Goal: Transaction & Acquisition: Purchase product/service

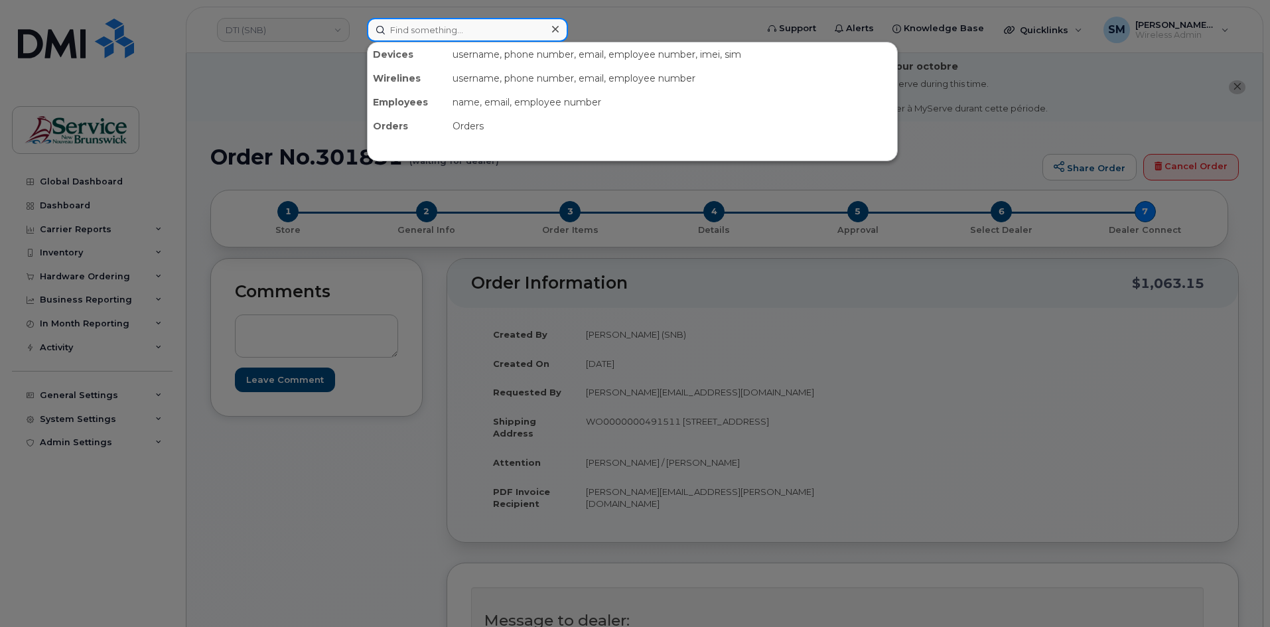
click at [392, 41] on input at bounding box center [467, 30] width 201 height 24
paste input "506-394-5550"
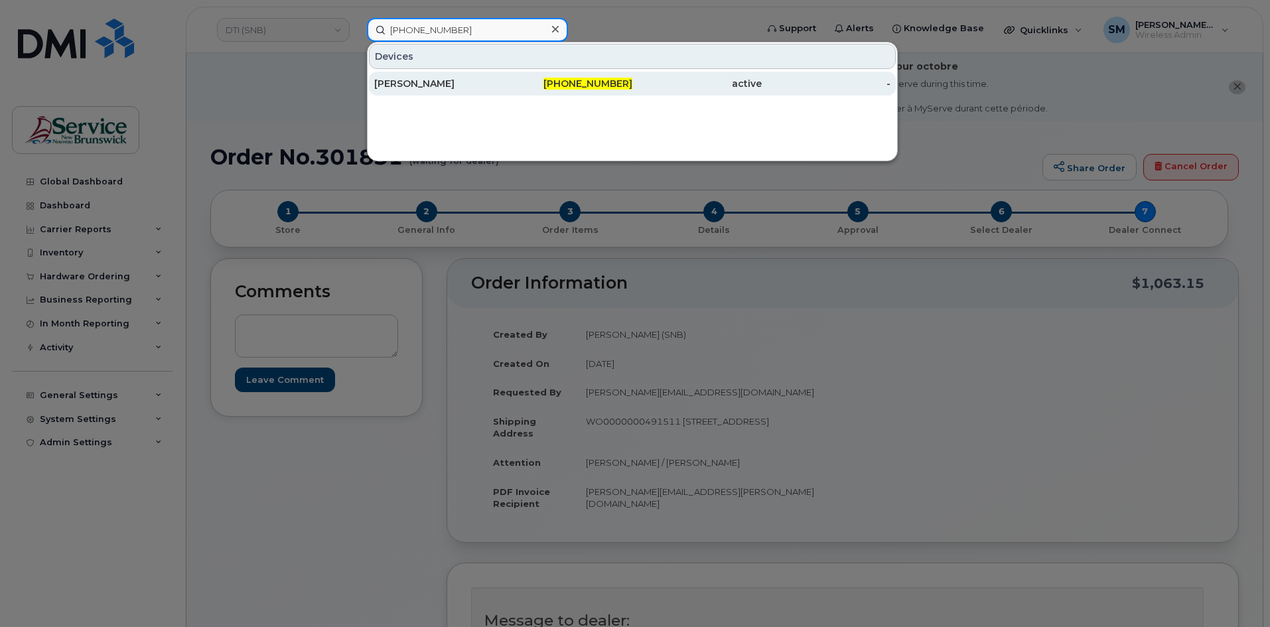
type input "506-394-5550"
click at [485, 79] on div "[PERSON_NAME]" at bounding box center [438, 83] width 129 height 13
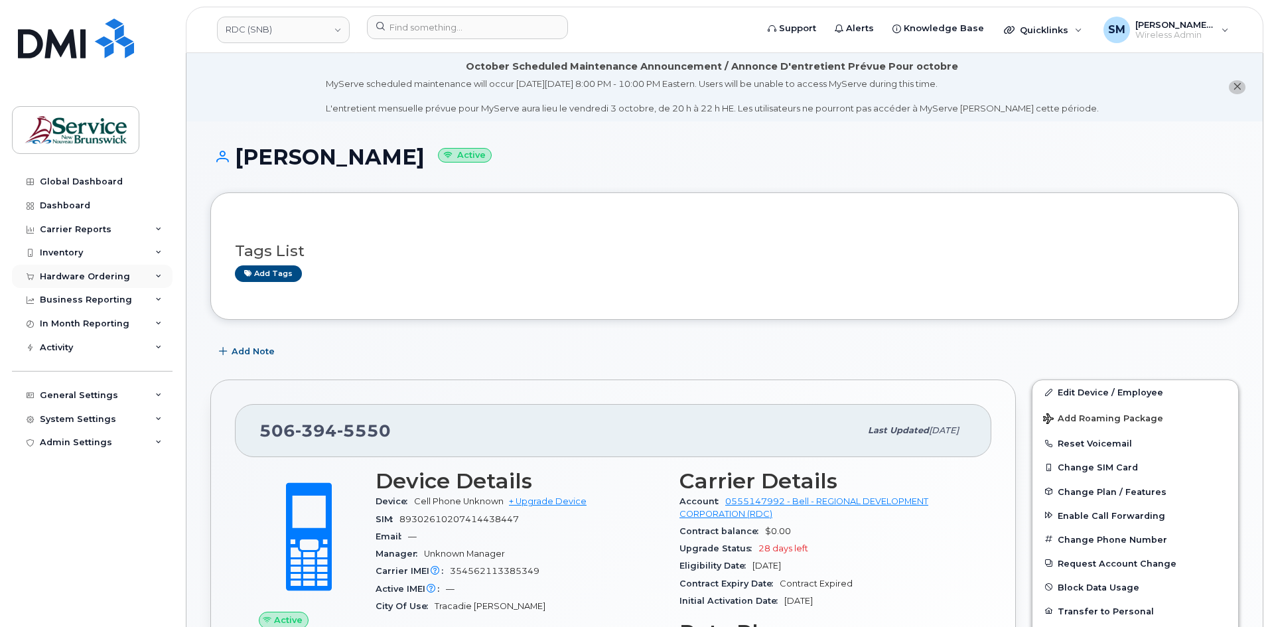
click at [58, 277] on div "Hardware Ordering" at bounding box center [85, 276] width 90 height 11
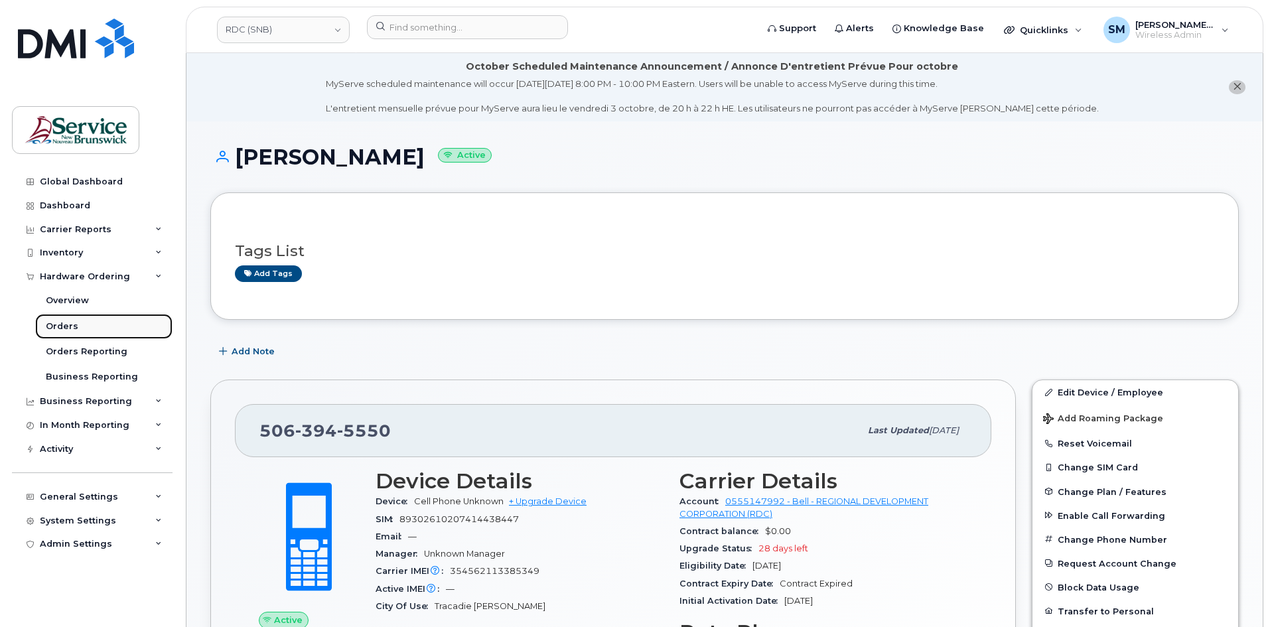
click at [70, 334] on link "Orders" at bounding box center [103, 326] width 137 height 25
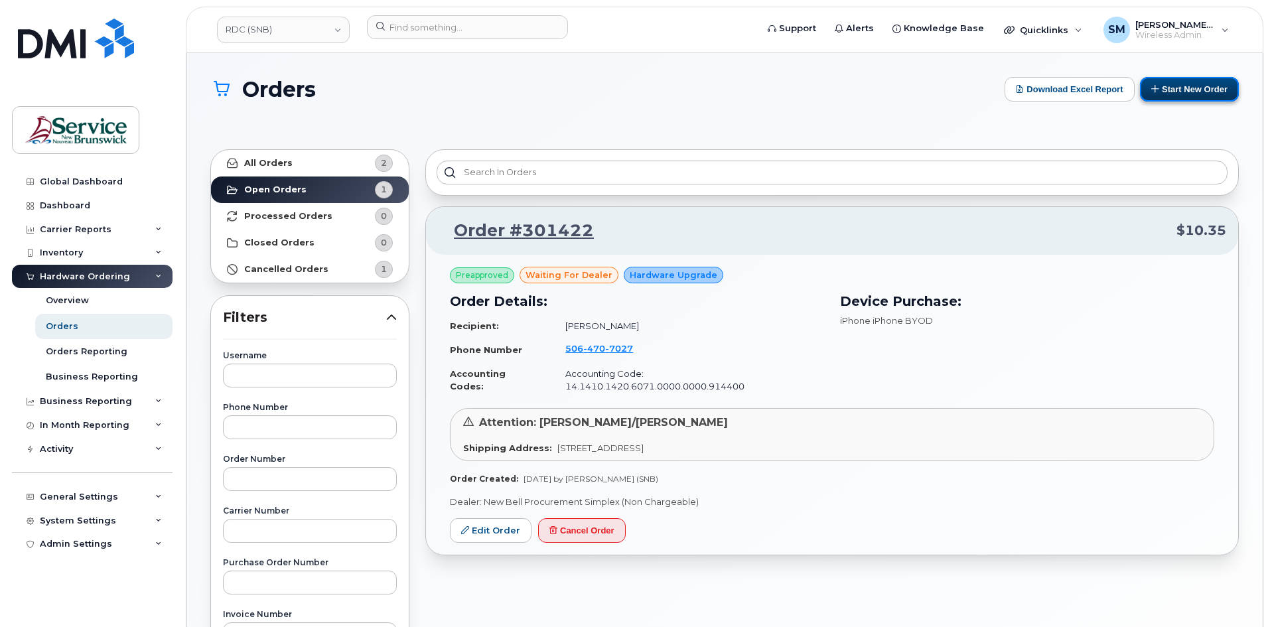
click at [1200, 86] on button "Start New Order" at bounding box center [1189, 89] width 99 height 25
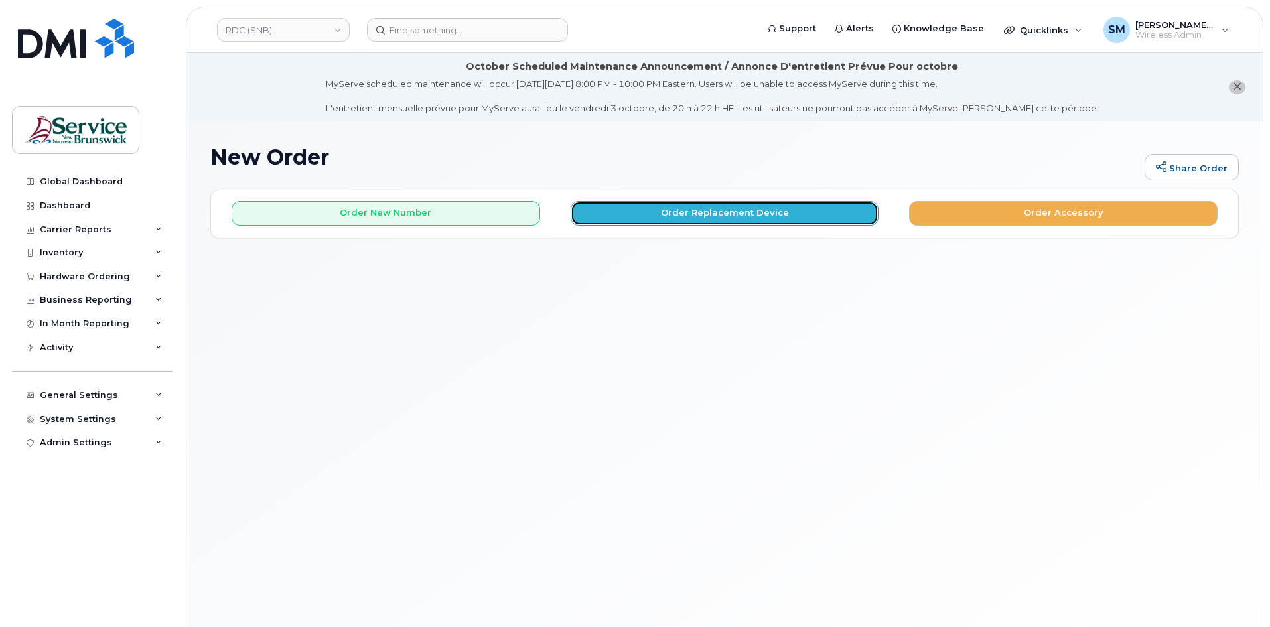
click at [652, 215] on button "Order Replacement Device" at bounding box center [725, 213] width 309 height 25
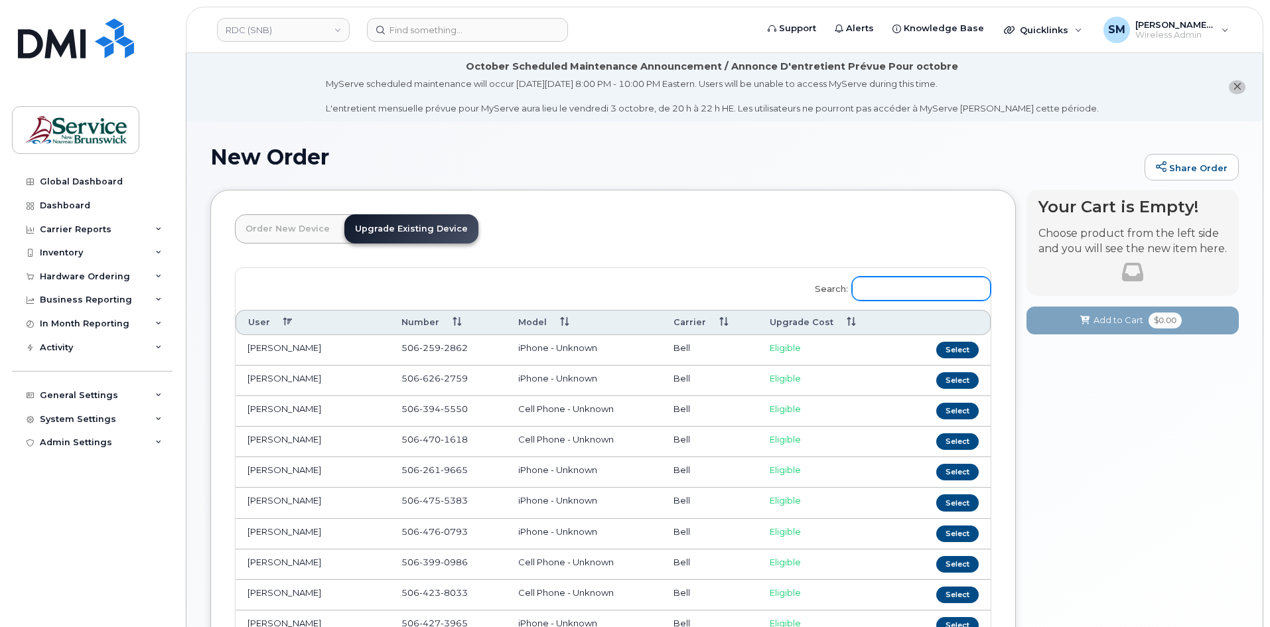
click at [921, 285] on input "Search:" at bounding box center [921, 289] width 139 height 24
paste input "506-394-5550"
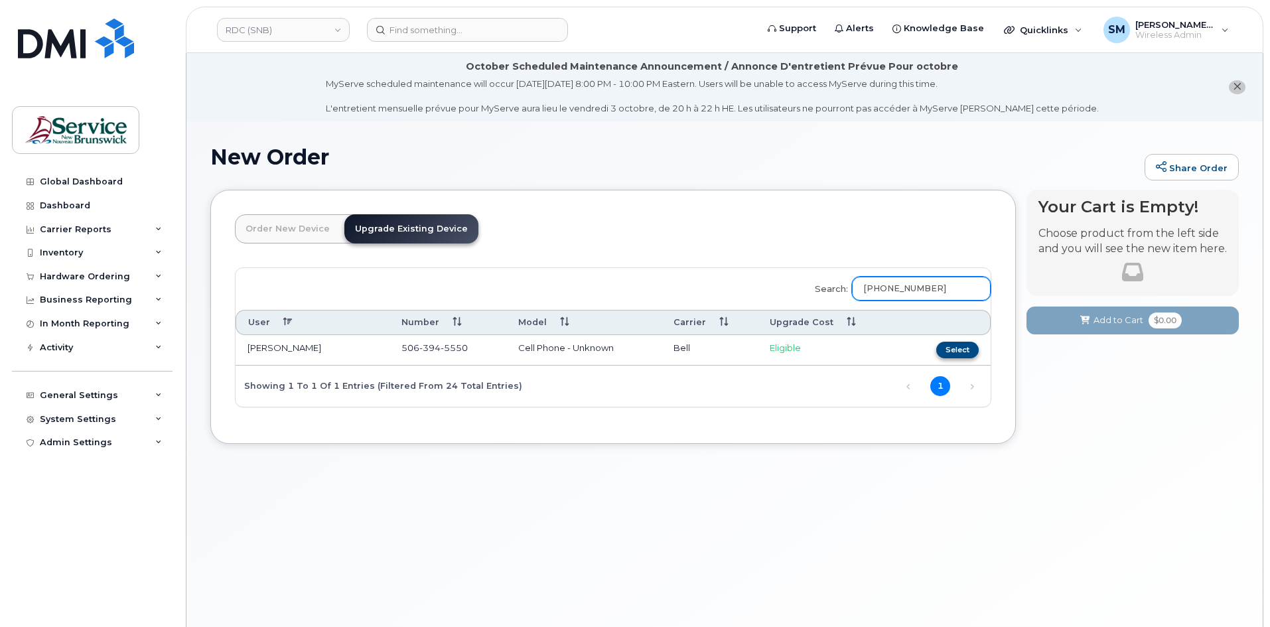
type input "506-394-5550"
click at [940, 350] on button "Select" at bounding box center [957, 350] width 42 height 17
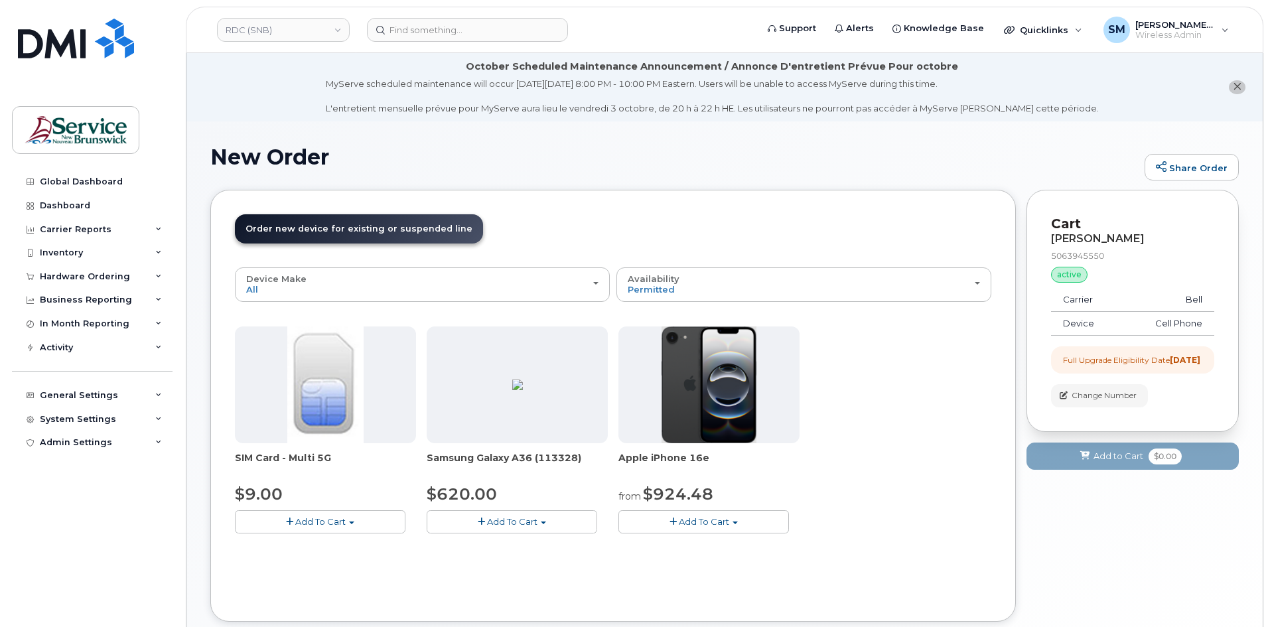
click at [538, 520] on button "Add To Cart" at bounding box center [512, 521] width 171 height 23
click at [489, 561] on link "$620.00 - Outright purchase (128GB model)" at bounding box center [540, 563] width 220 height 17
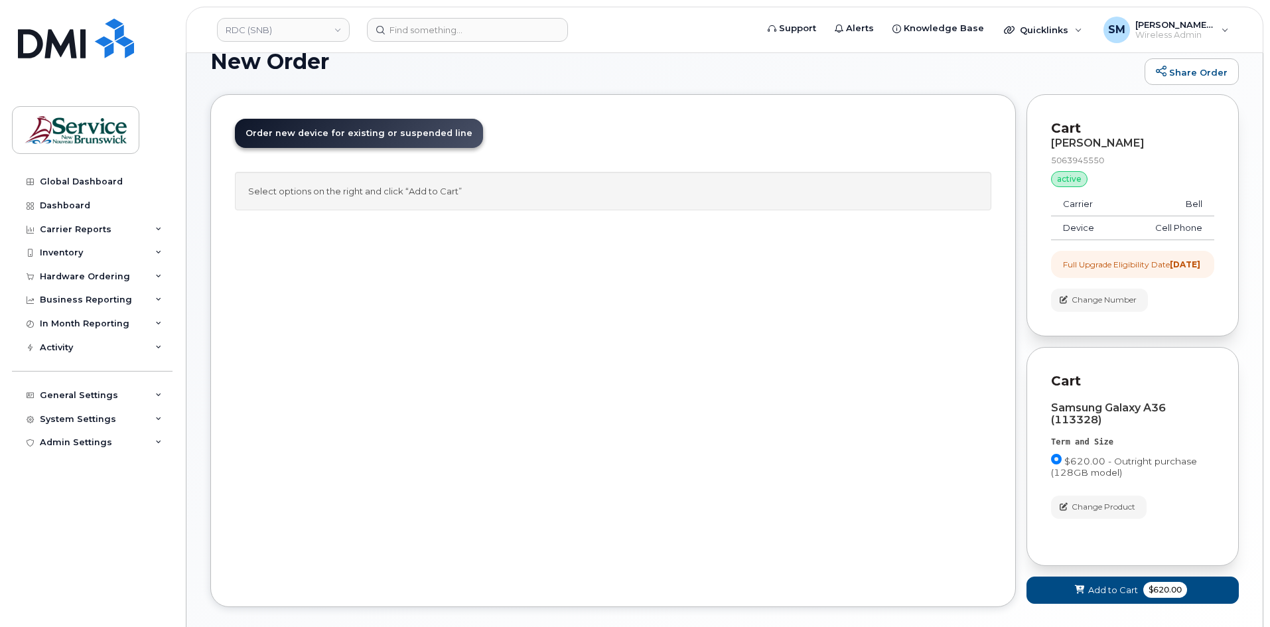
scroll to position [173, 0]
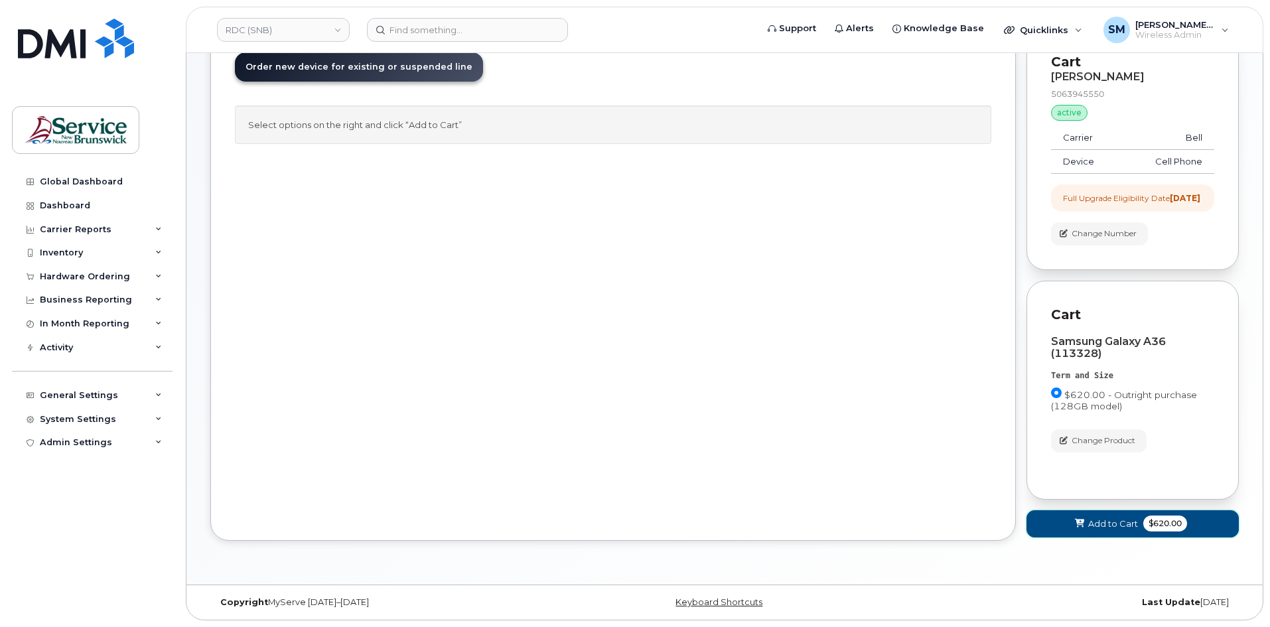
click at [1127, 528] on span "Add to Cart" at bounding box center [1113, 524] width 50 height 13
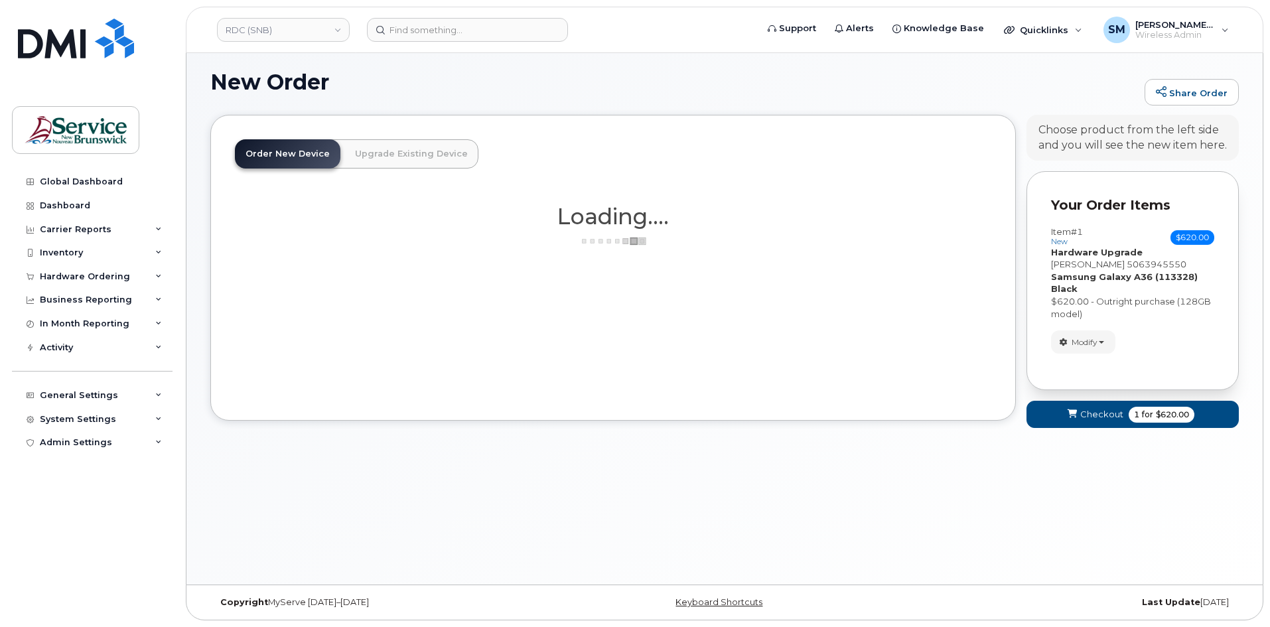
scroll to position [81, 0]
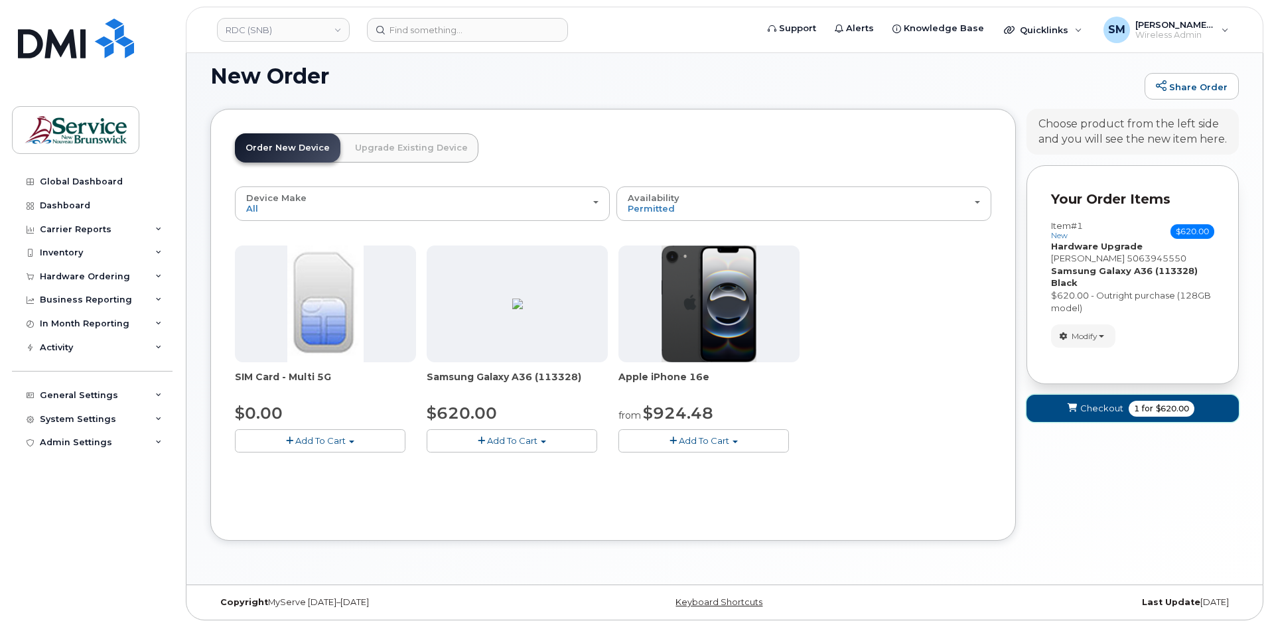
click at [1076, 412] on icon "submit" at bounding box center [1072, 408] width 9 height 9
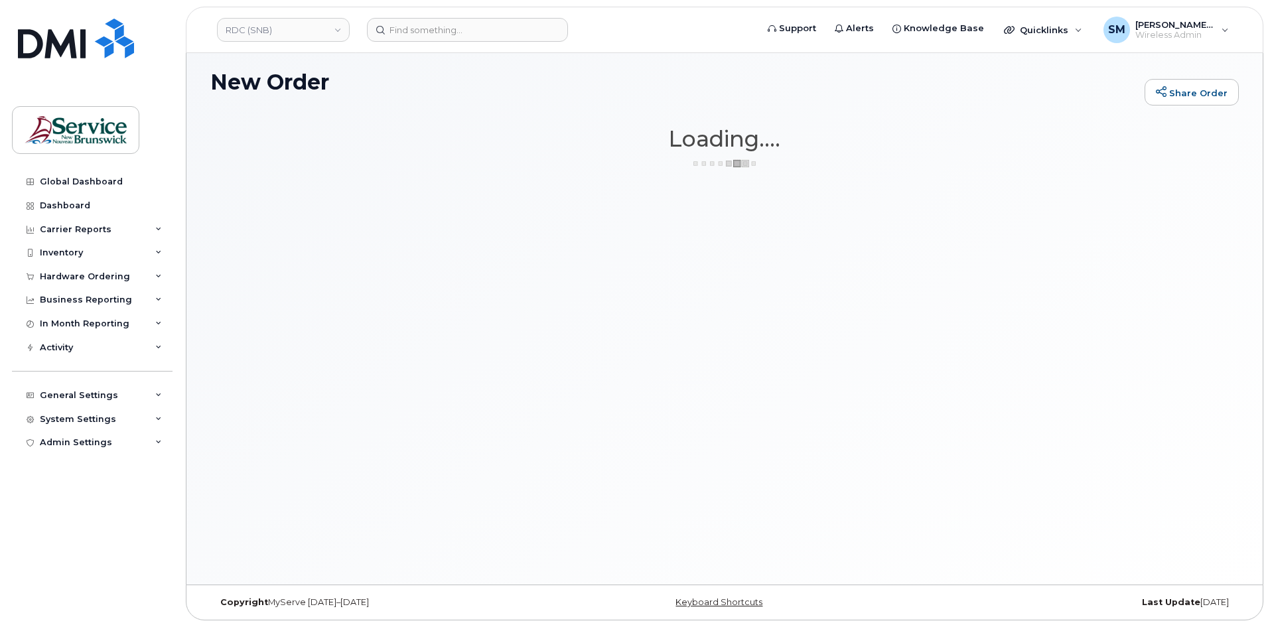
scroll to position [75, 0]
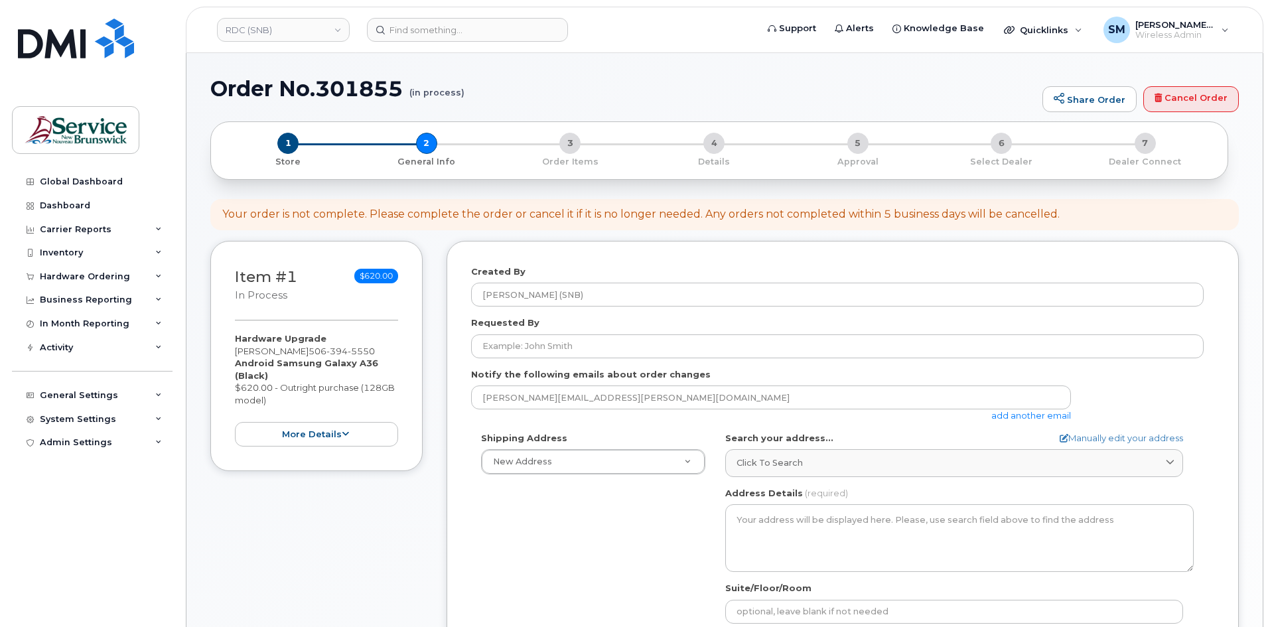
select select
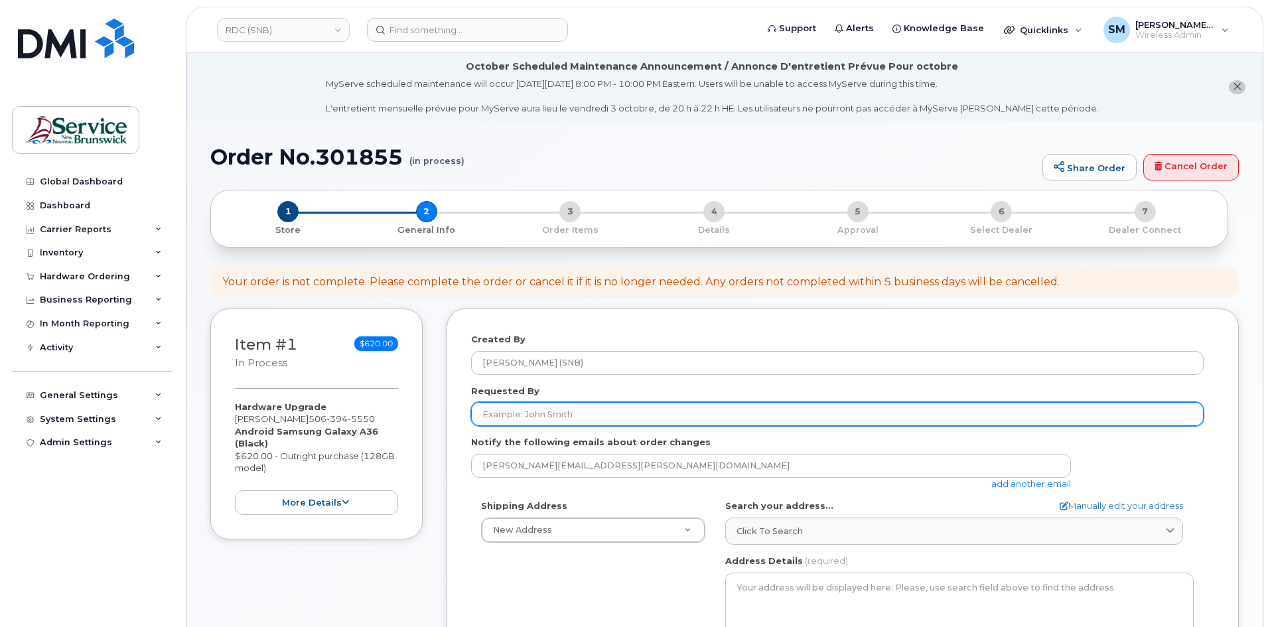
click at [589, 424] on input "Requested By" at bounding box center [837, 414] width 733 height 24
paste input "[PERSON_NAME][EMAIL_ADDRESS][PERSON_NAME][DOMAIN_NAME]"
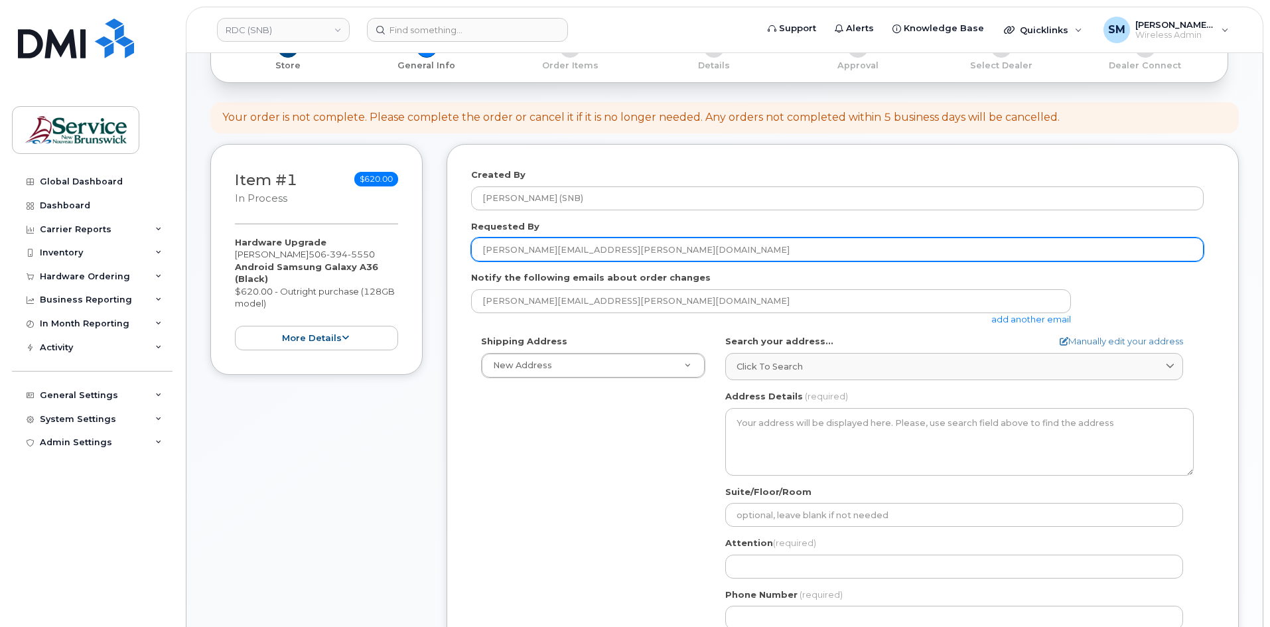
scroll to position [199, 0]
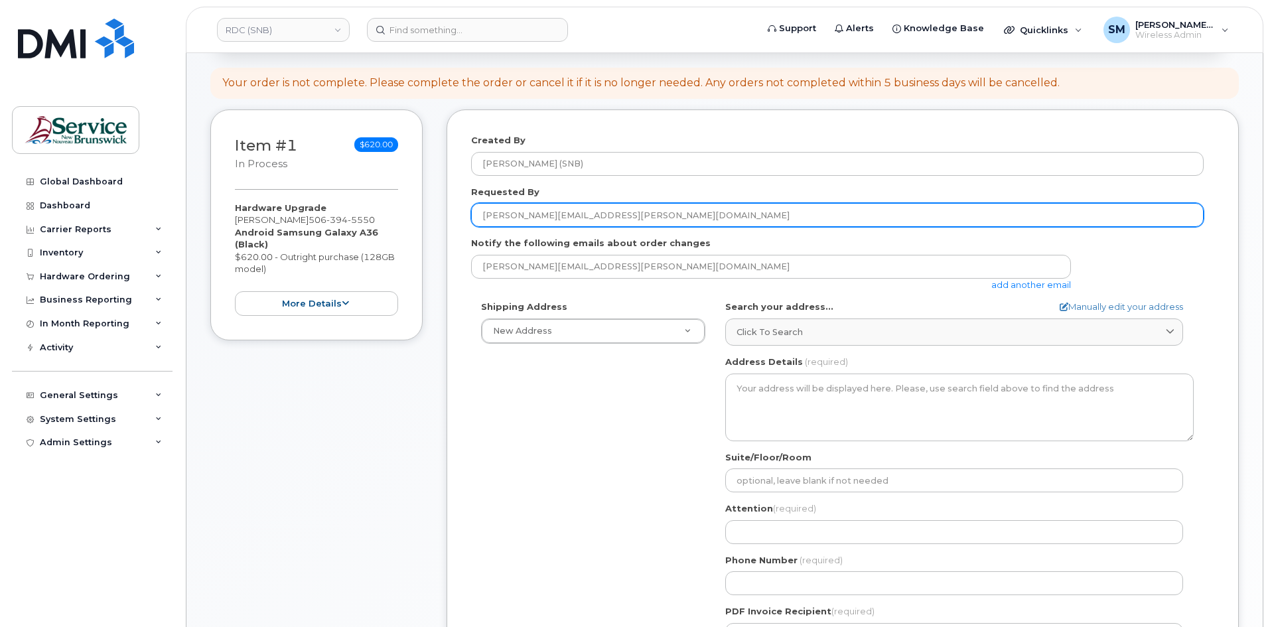
type input "[PERSON_NAME][EMAIL_ADDRESS][PERSON_NAME][DOMAIN_NAME]"
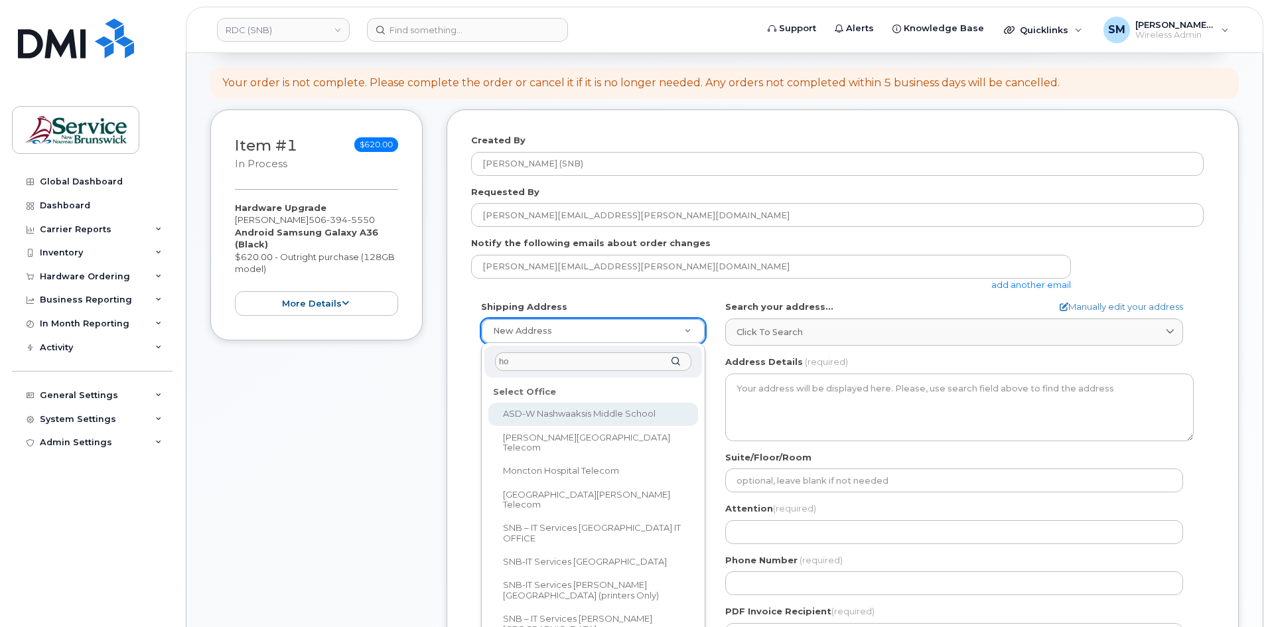
type input "hop"
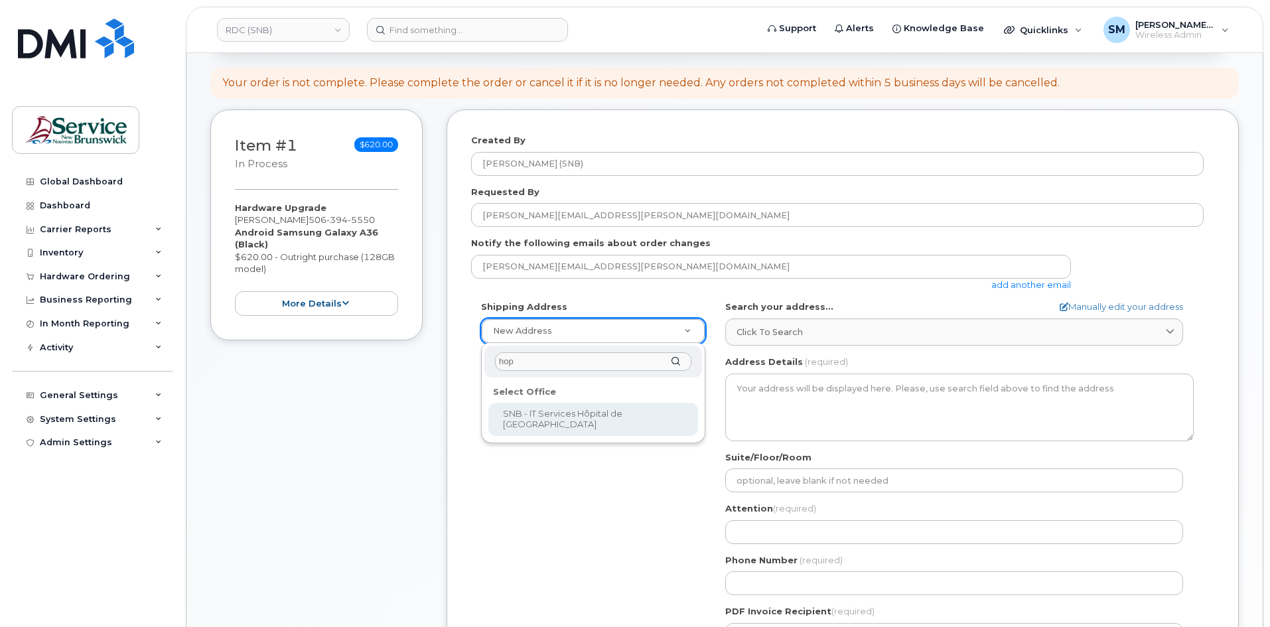
select select
type textarea "400 Rue des Hospitalières Tracadie-Sheila New Brunswick E1X 1G5"
type input "[PERSON_NAME]"
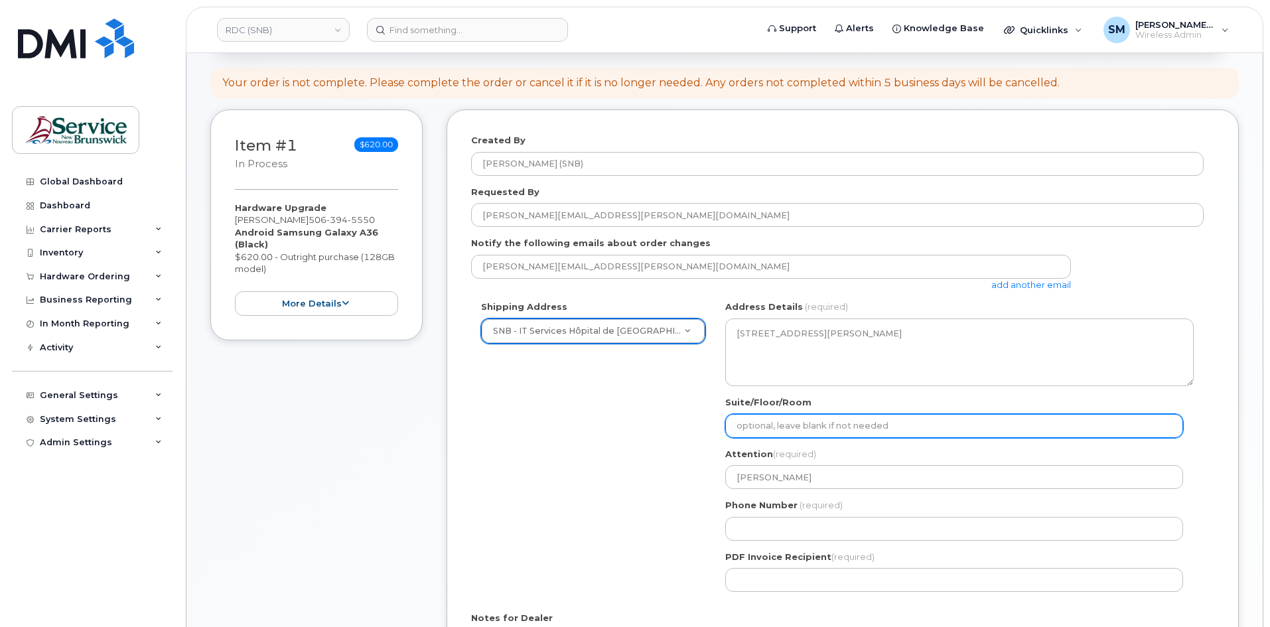
click at [917, 426] on input "Suite/Floor/Room" at bounding box center [954, 426] width 458 height 24
paste input "WO0000000492048"
select select
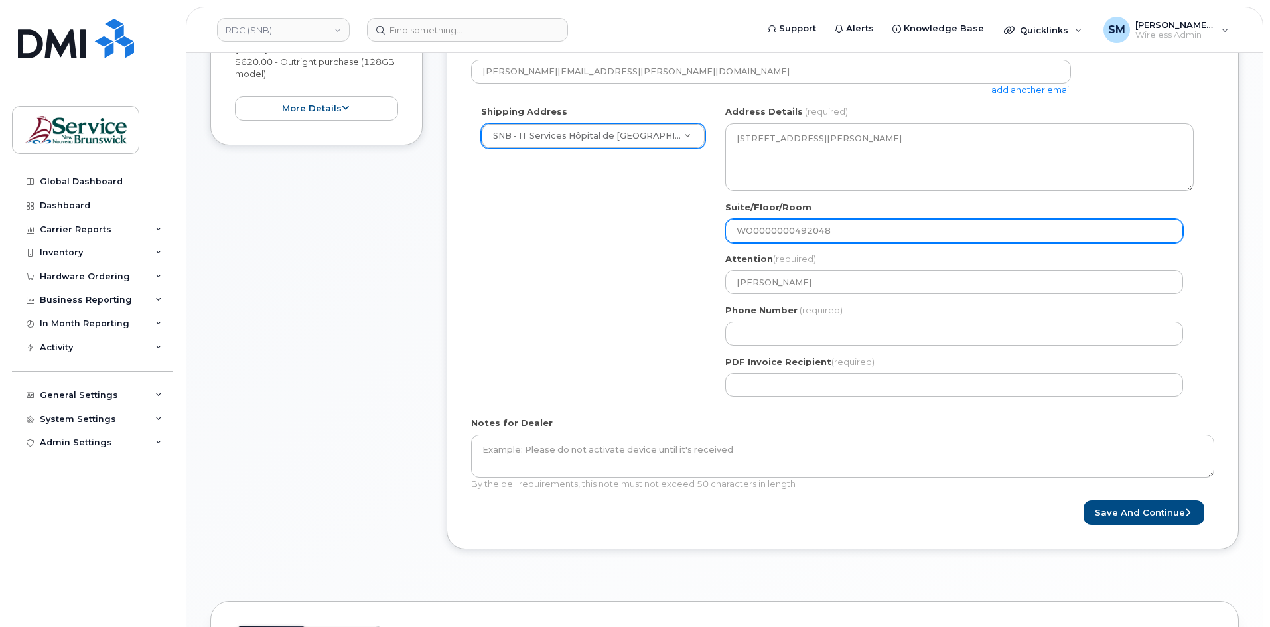
scroll to position [398, 0]
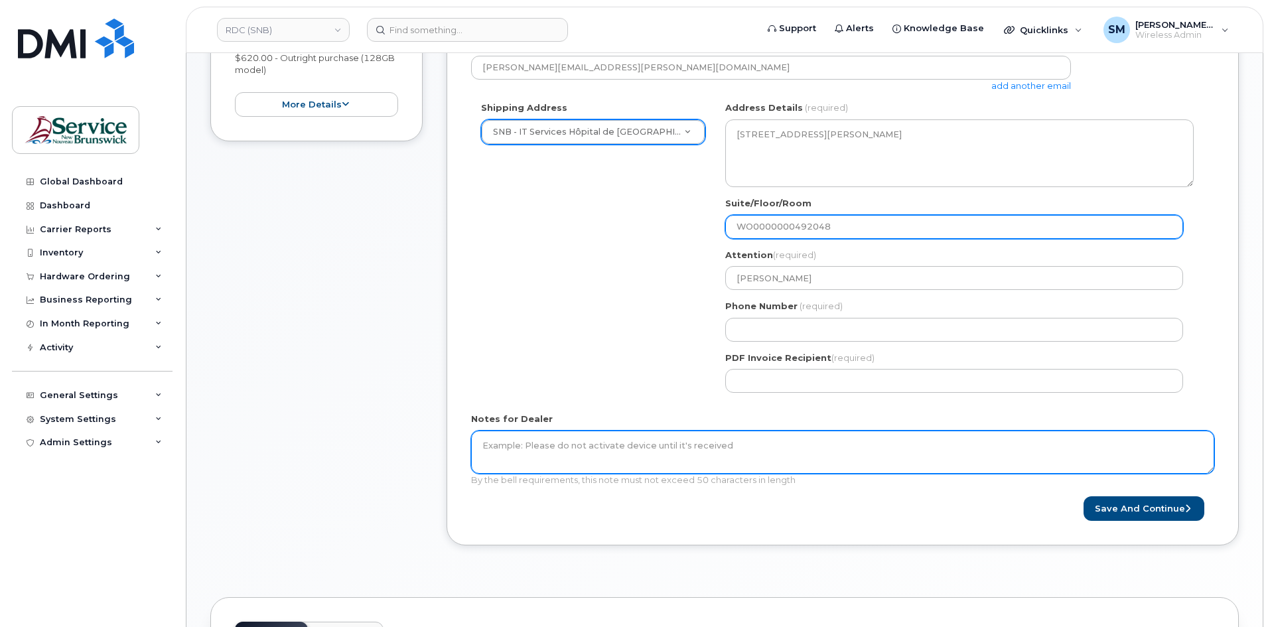
type input "WO0000000492048"
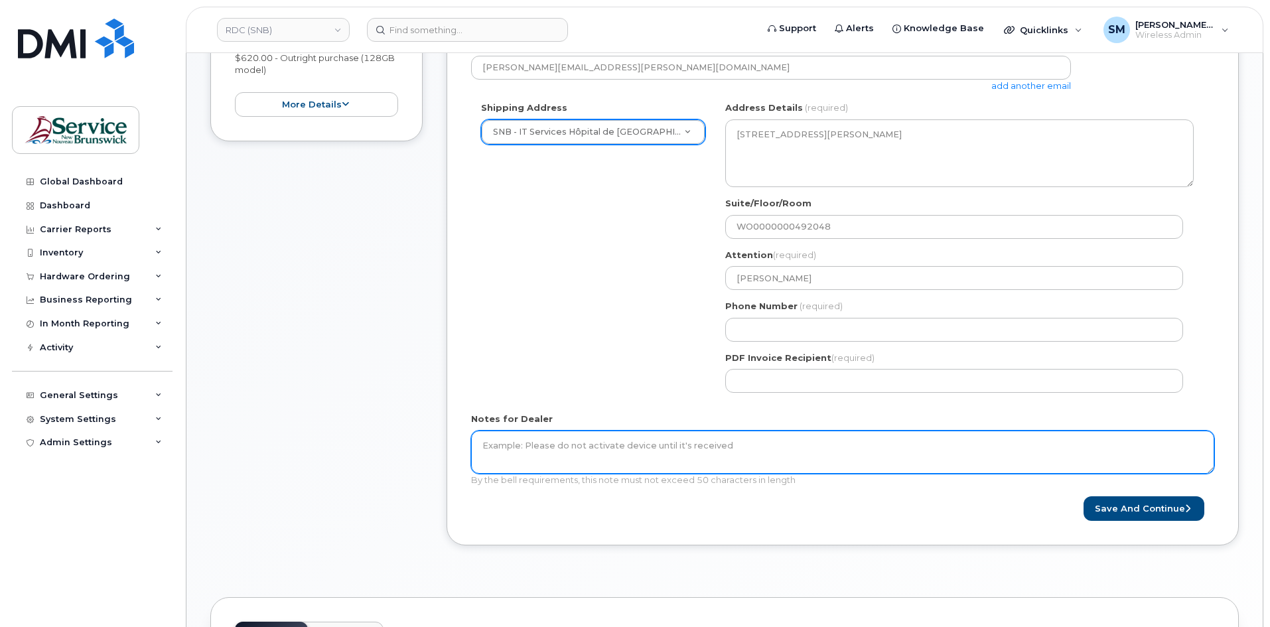
click at [675, 457] on textarea "Notes for Dealer" at bounding box center [842, 453] width 743 height 44
paste textarea "WO0000000492048"
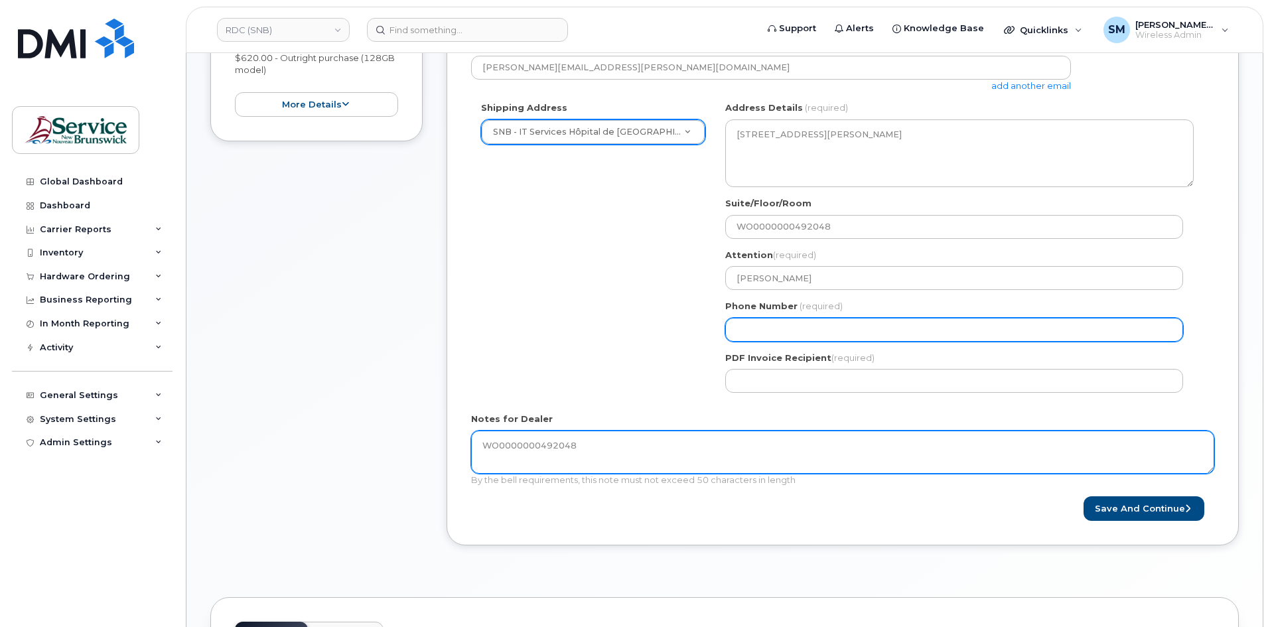
type textarea "WO0000000492048"
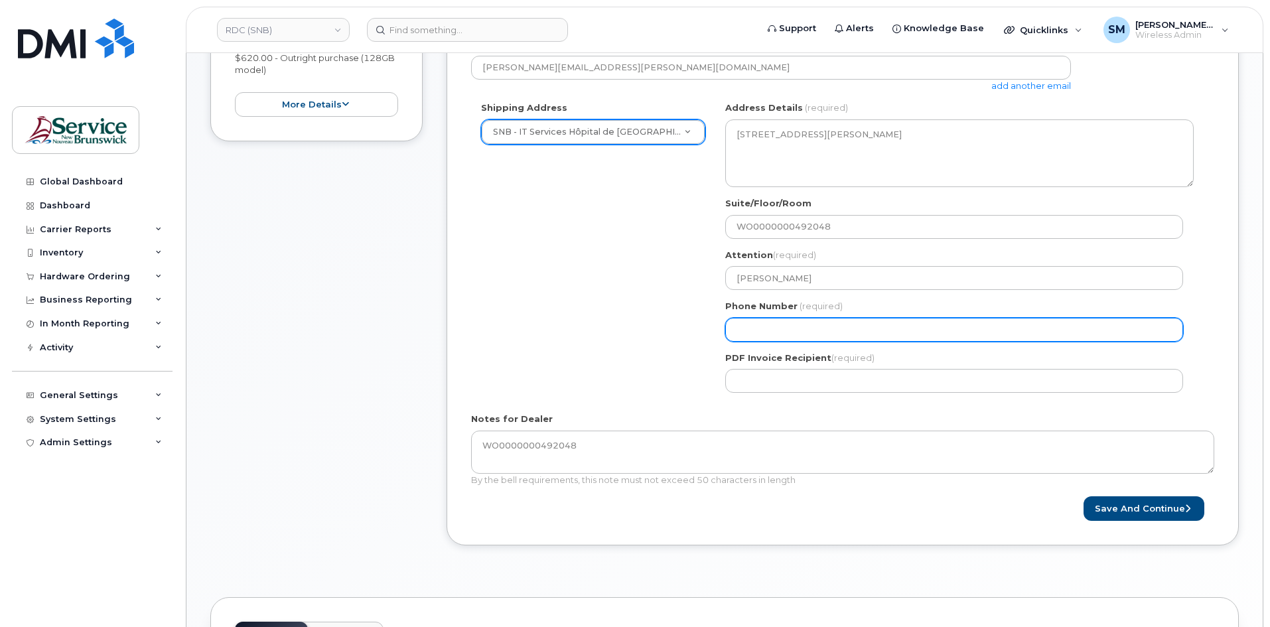
click at [800, 326] on input "Phone Number" at bounding box center [954, 330] width 458 height 24
select select
type input "506639633"
select select
type input "5066396338"
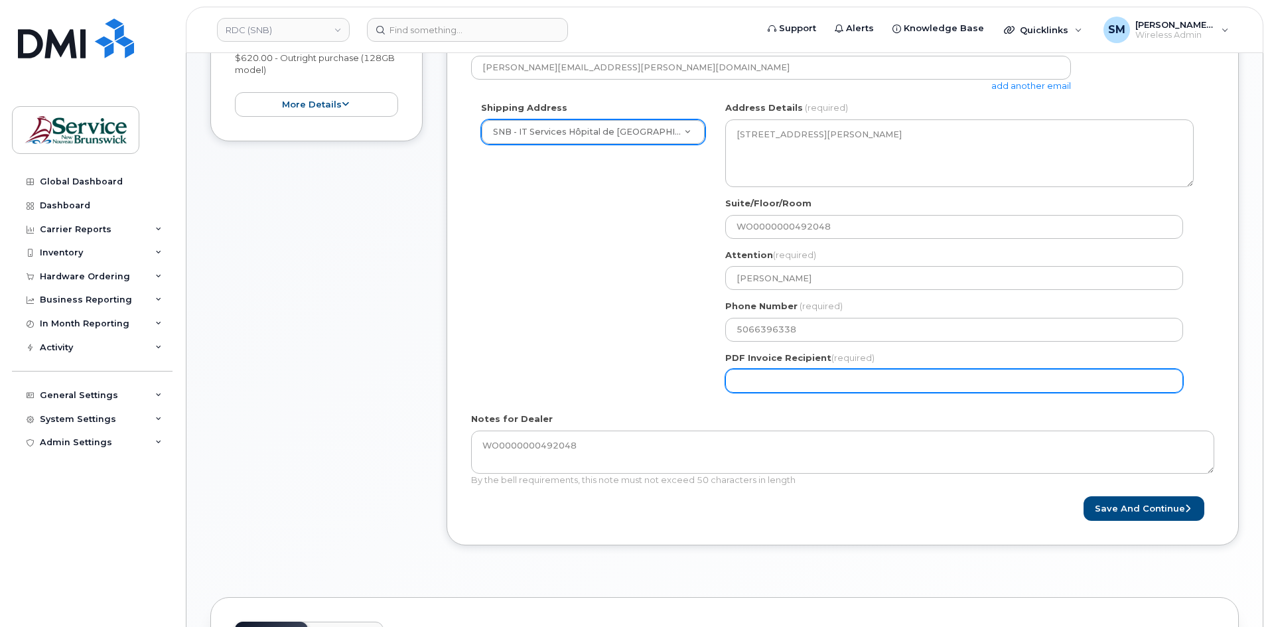
drag, startPoint x: 823, startPoint y: 383, endPoint x: 830, endPoint y: 378, distance: 8.7
click at [823, 383] on input "PDF Invoice Recipient (required)" at bounding box center [954, 381] width 458 height 24
paste input "[PERSON_NAME][EMAIL_ADDRESS][PERSON_NAME][DOMAIN_NAME]"
type input "[PERSON_NAME][EMAIL_ADDRESS][PERSON_NAME][DOMAIN_NAME]"
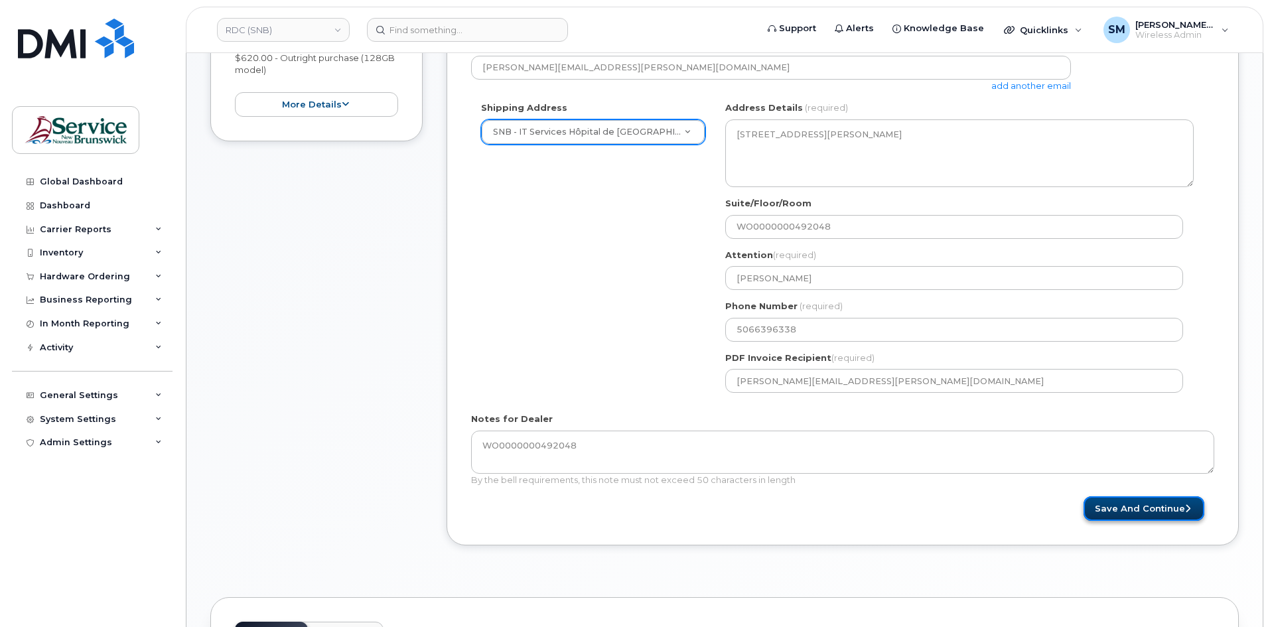
click at [1148, 506] on button "Save and Continue" at bounding box center [1144, 508] width 121 height 25
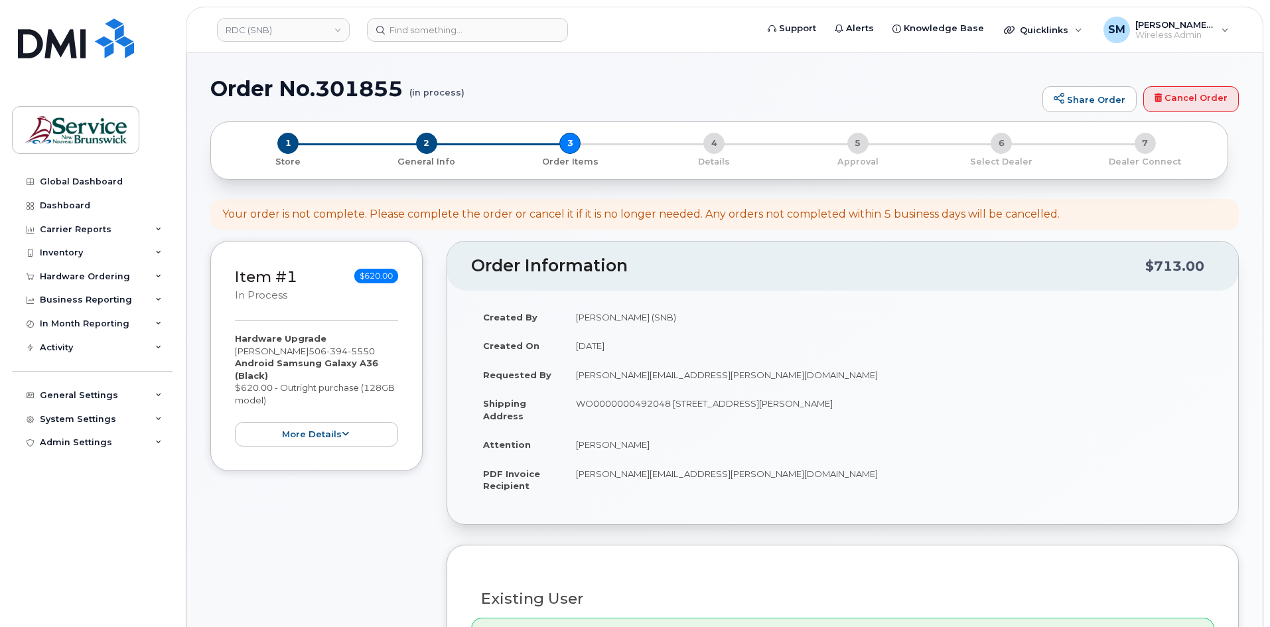
select select
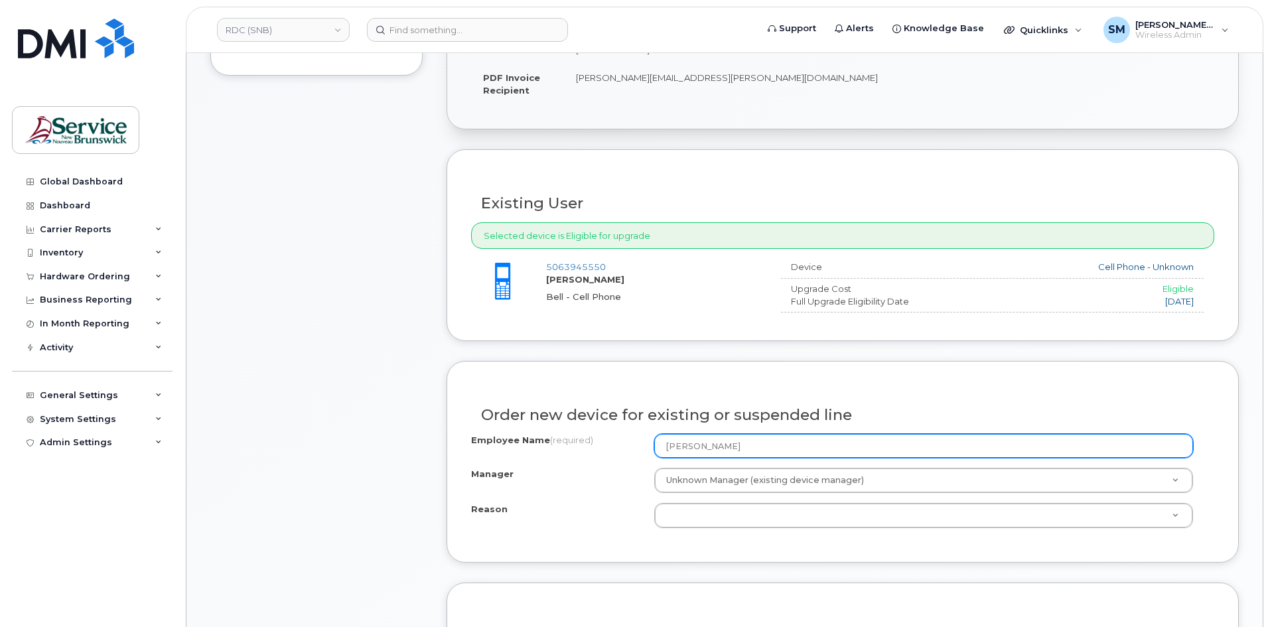
scroll to position [464, 0]
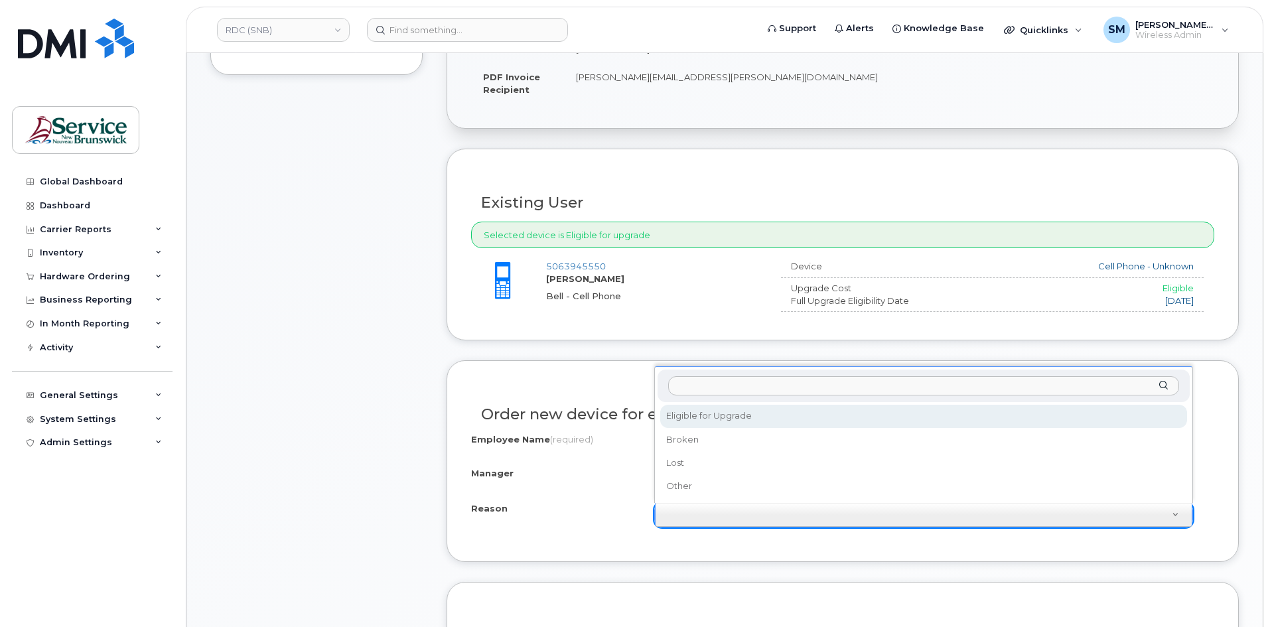
select select "eligible_for_upgrade"
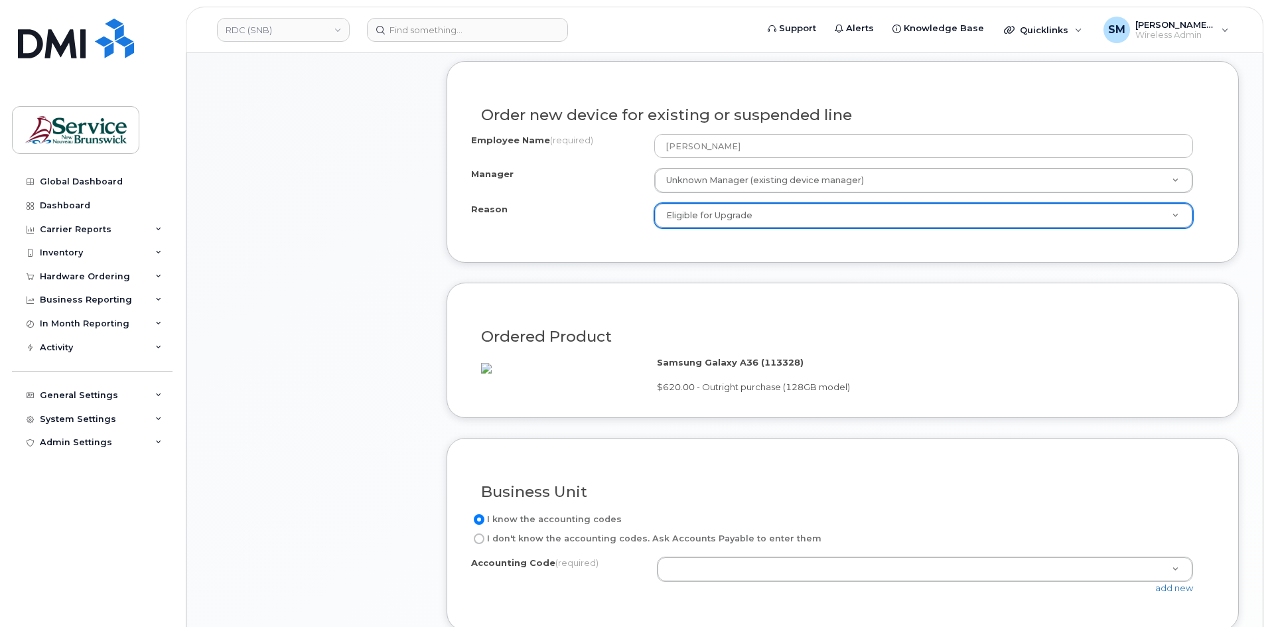
scroll to position [929, 0]
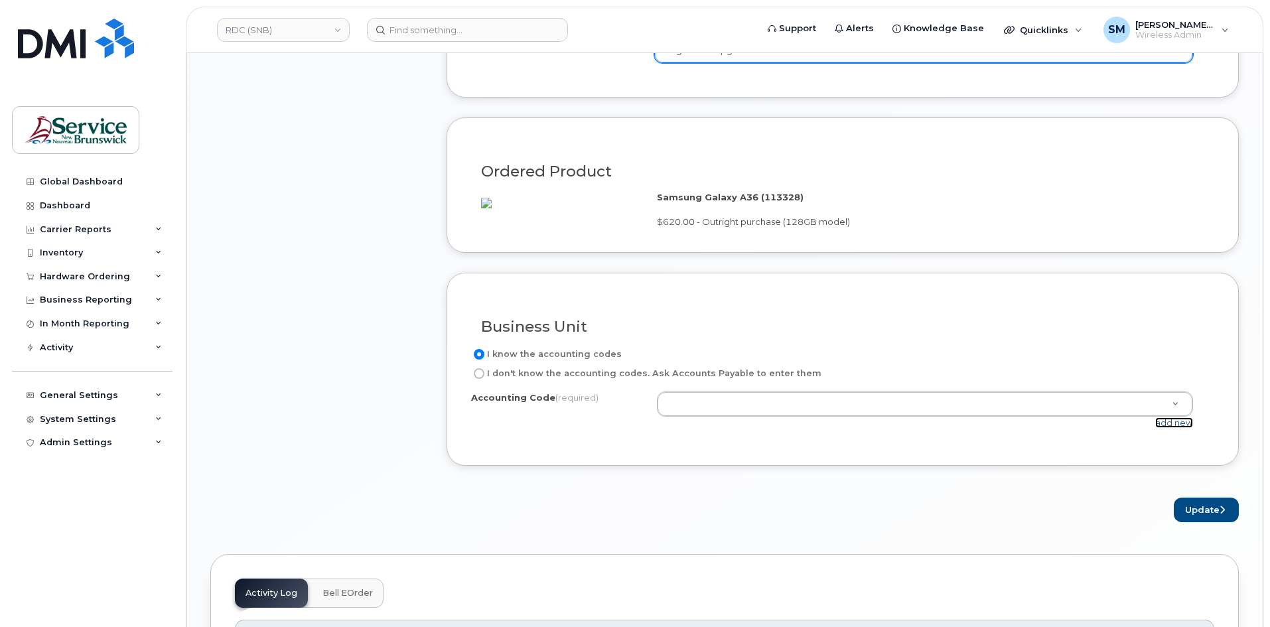
click at [1192, 428] on link "add new" at bounding box center [1174, 422] width 38 height 11
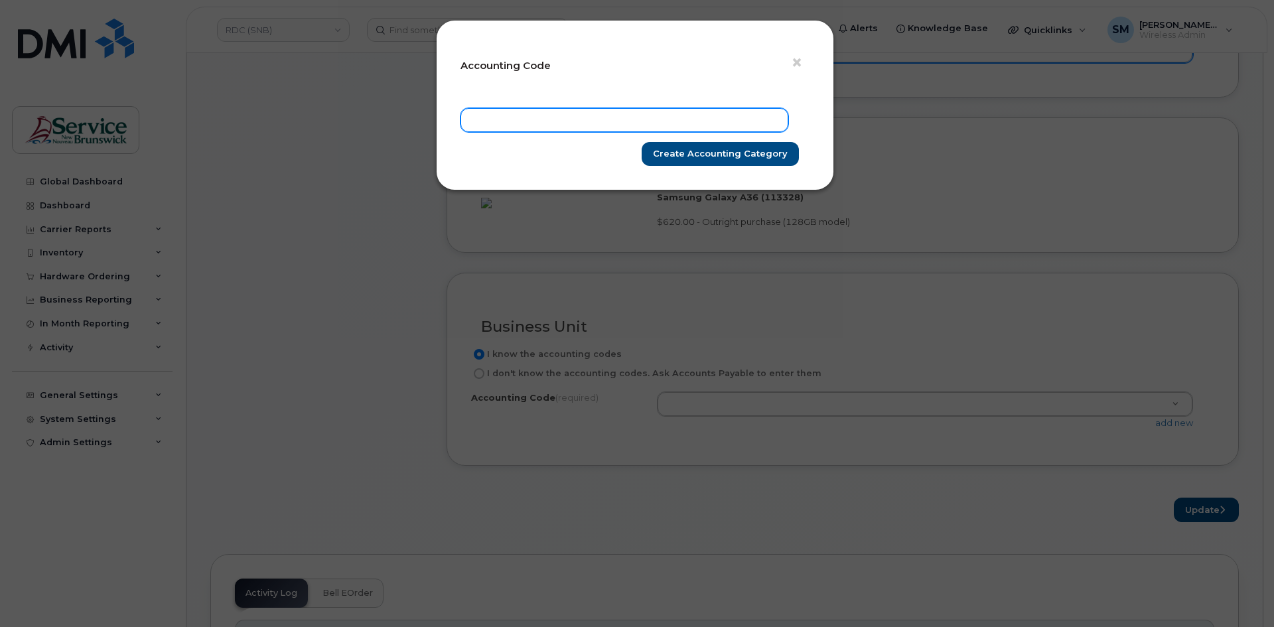
paste input "14.1410.1420.6071.0000.0000.914400"
type input "14.1410.1420.6071.0000.0000.914400"
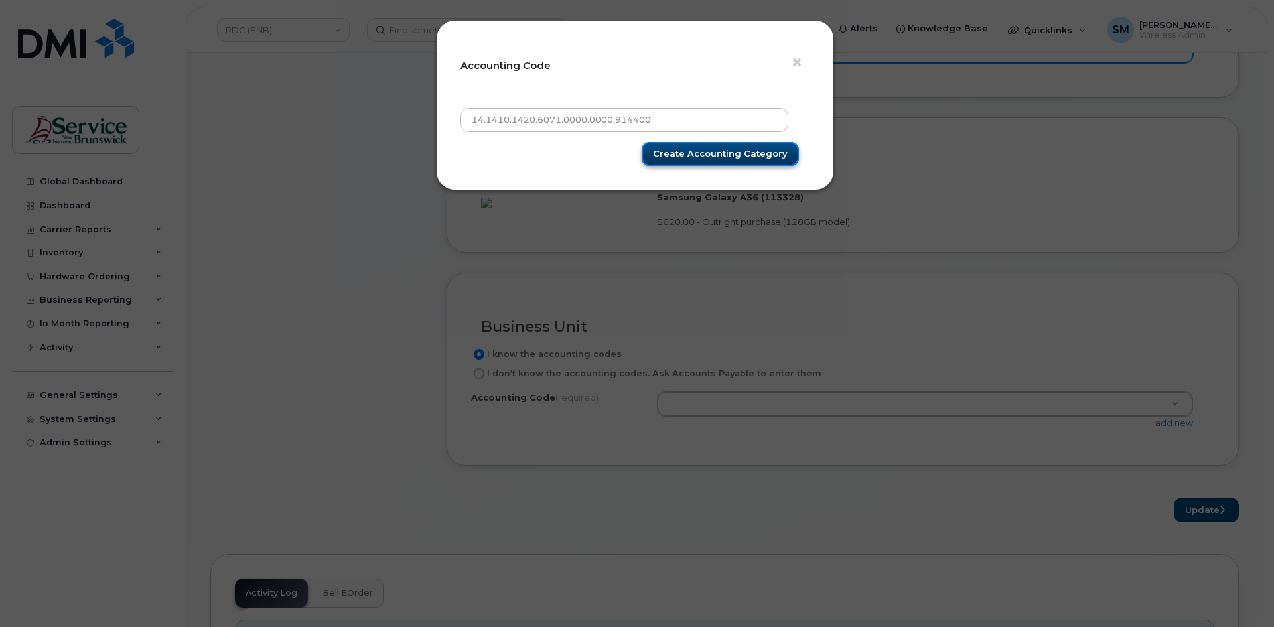
click at [744, 154] on input "Create Accounting category" at bounding box center [720, 154] width 157 height 25
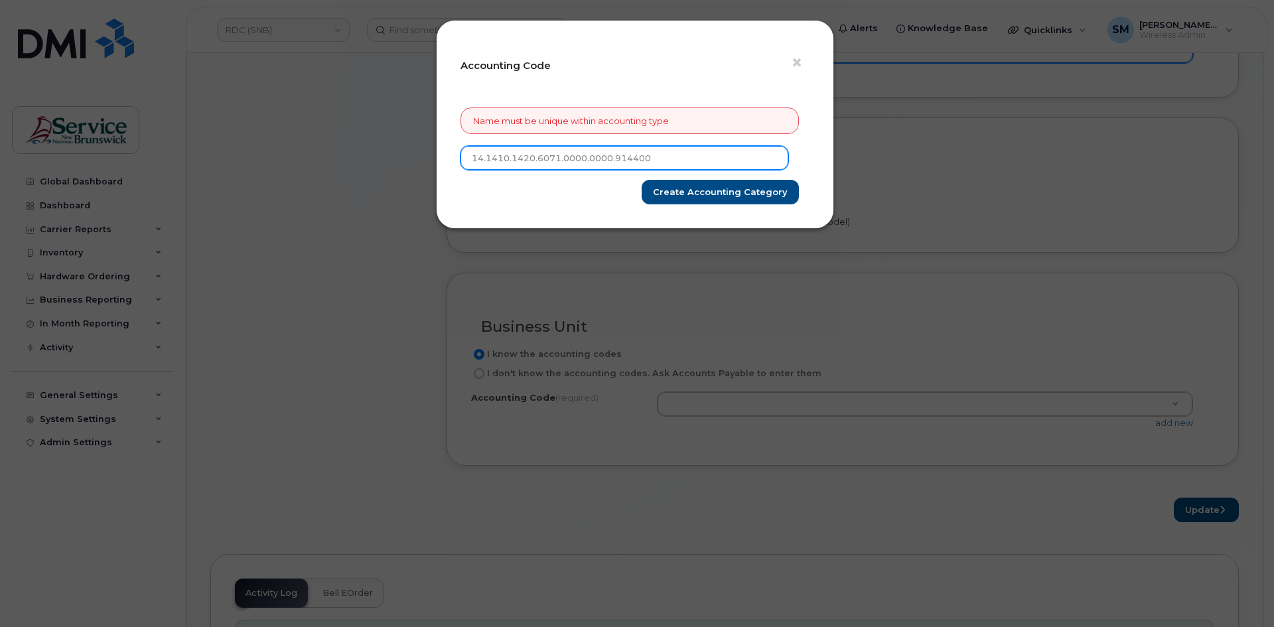
click at [471, 161] on input "14.1410.1420.6071.0000.0000.914400" at bounding box center [625, 158] width 328 height 24
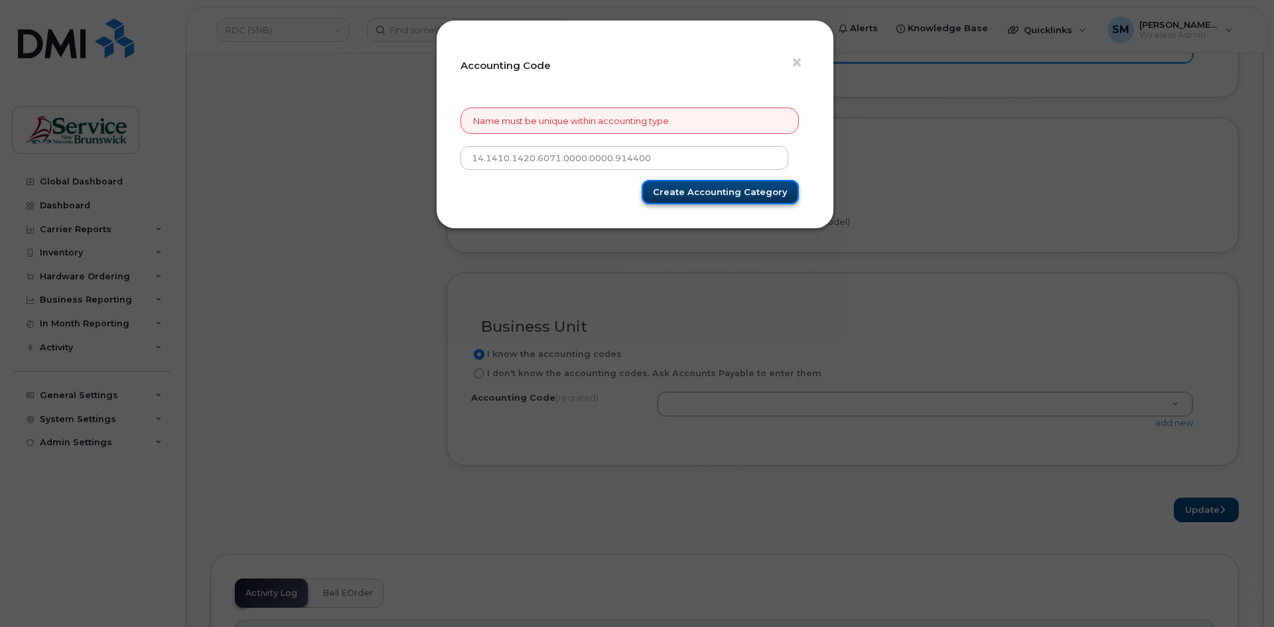
click at [715, 188] on input "Create Accounting category" at bounding box center [720, 192] width 157 height 25
type input "Create Accounting category"
drag, startPoint x: 977, startPoint y: 437, endPoint x: 973, endPoint y: 415, distance: 22.9
click at [979, 437] on div "× Accounting Code Name must be unique within accounting type 14.1410.1420.6071.…" at bounding box center [637, 313] width 1274 height 627
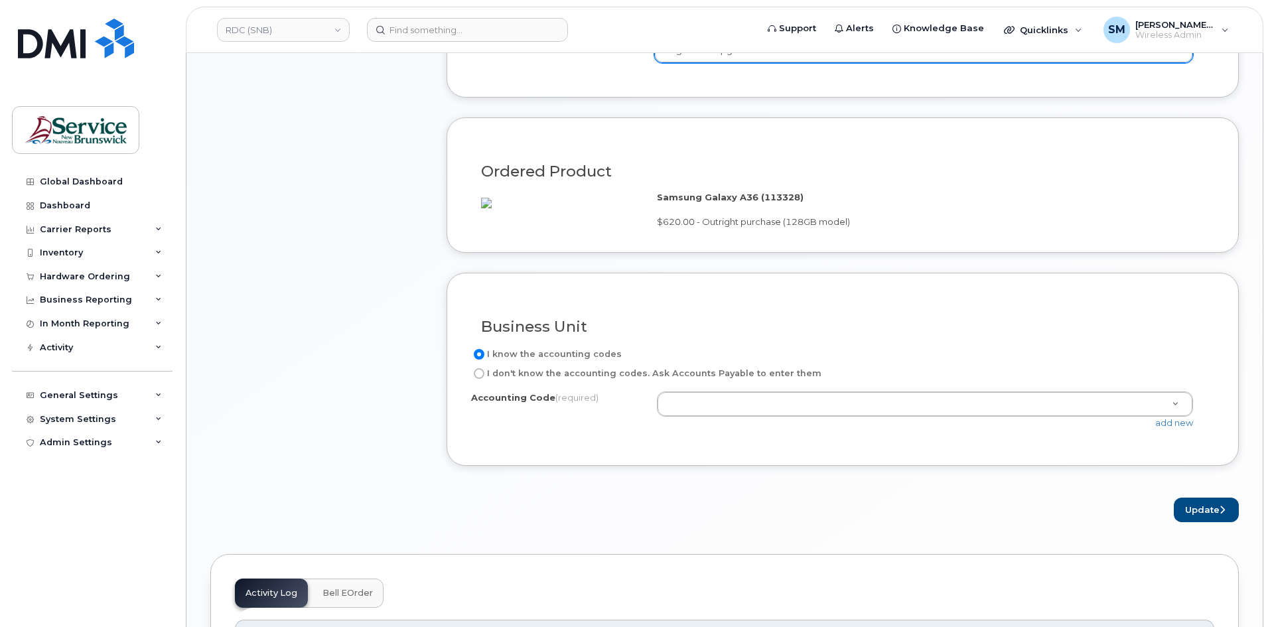
click at [953, 429] on div "add new" at bounding box center [930, 423] width 547 height 13
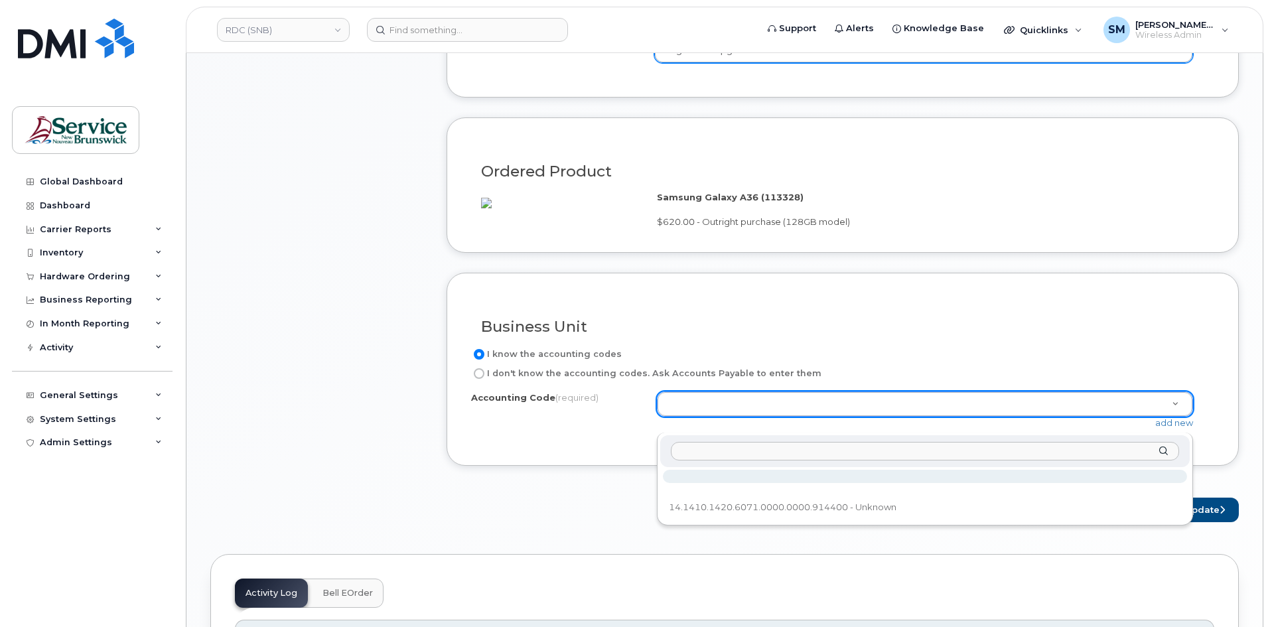
drag, startPoint x: 953, startPoint y: 421, endPoint x: 916, endPoint y: 406, distance: 40.2
drag, startPoint x: 777, startPoint y: 465, endPoint x: 719, endPoint y: 447, distance: 61.1
click at [719, 447] on input "text" at bounding box center [925, 451] width 508 height 19
paste input "14.1410.1420.6071.0000.0000.914400"
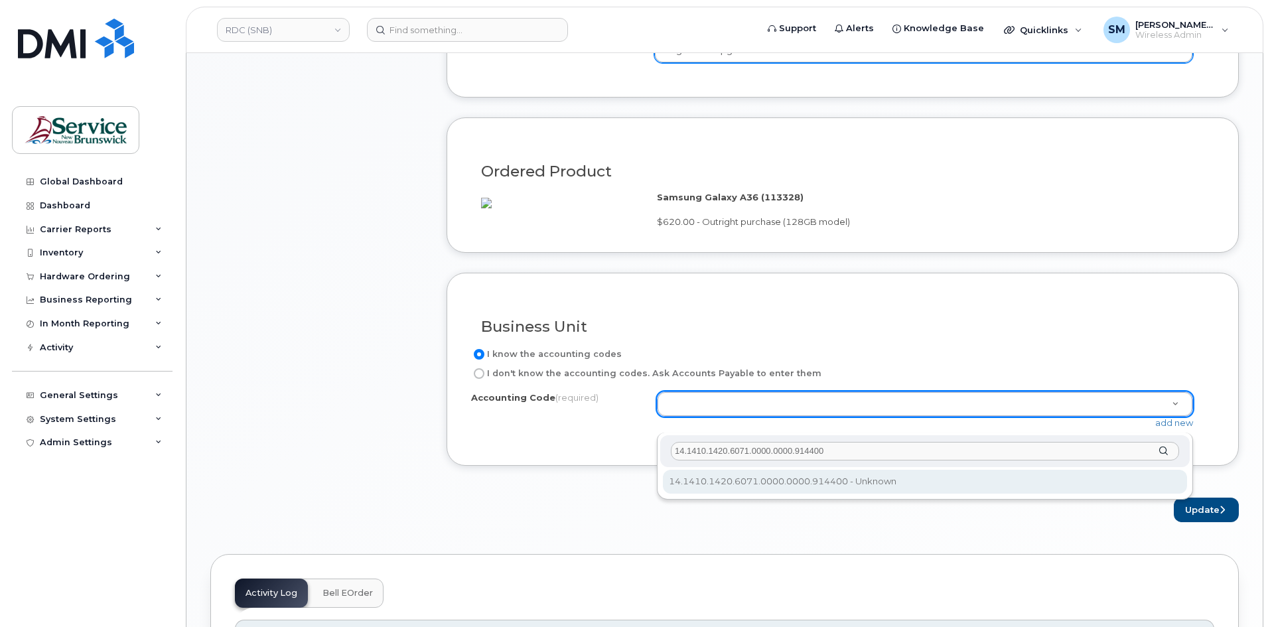
type input "14.1410.1420.6071.0000.0000.914400"
select select "14.1410.1420.6071.0000.0000.914400"
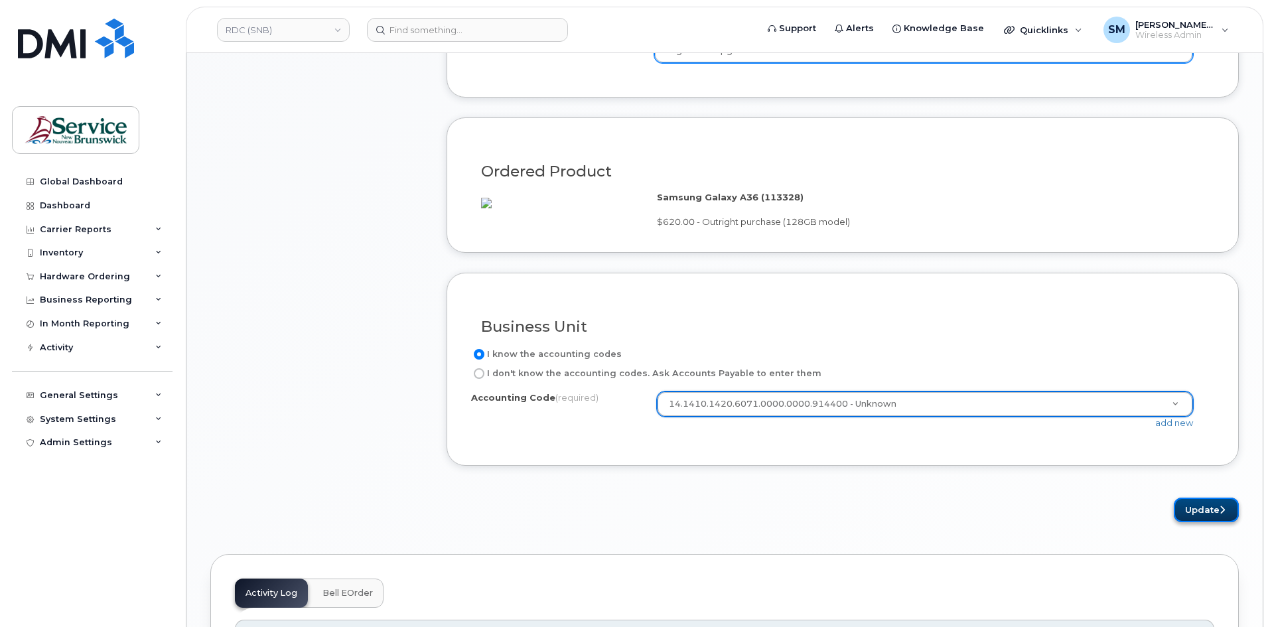
click at [1211, 522] on button "Update" at bounding box center [1206, 510] width 65 height 25
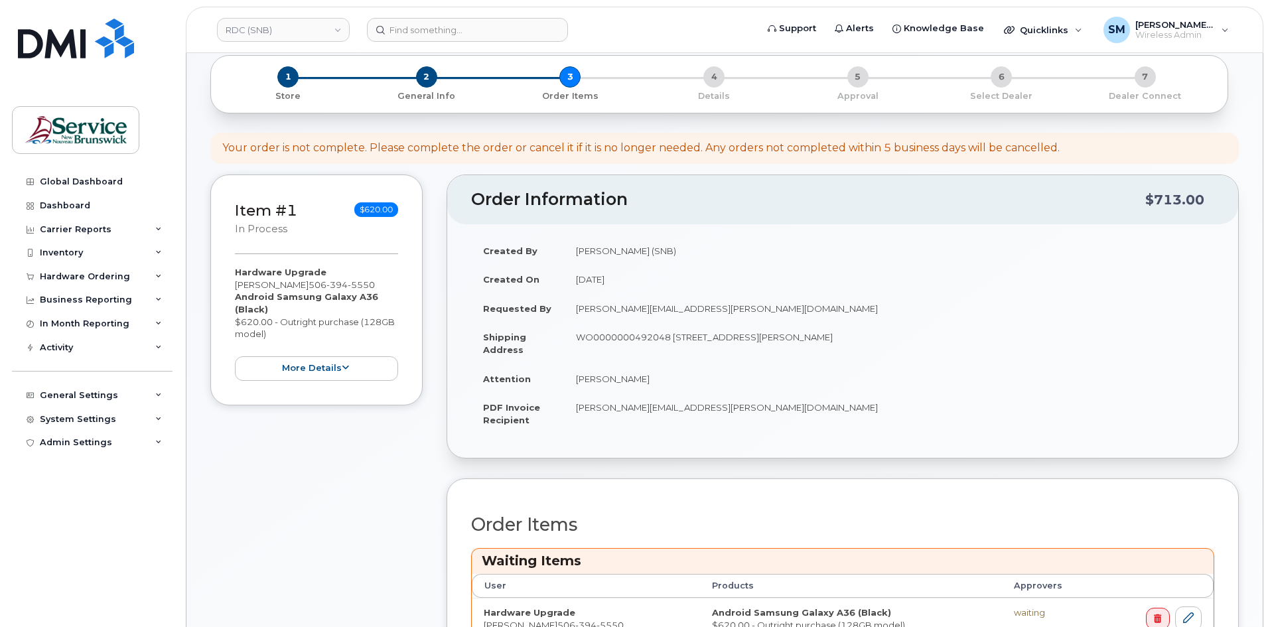
scroll to position [398, 0]
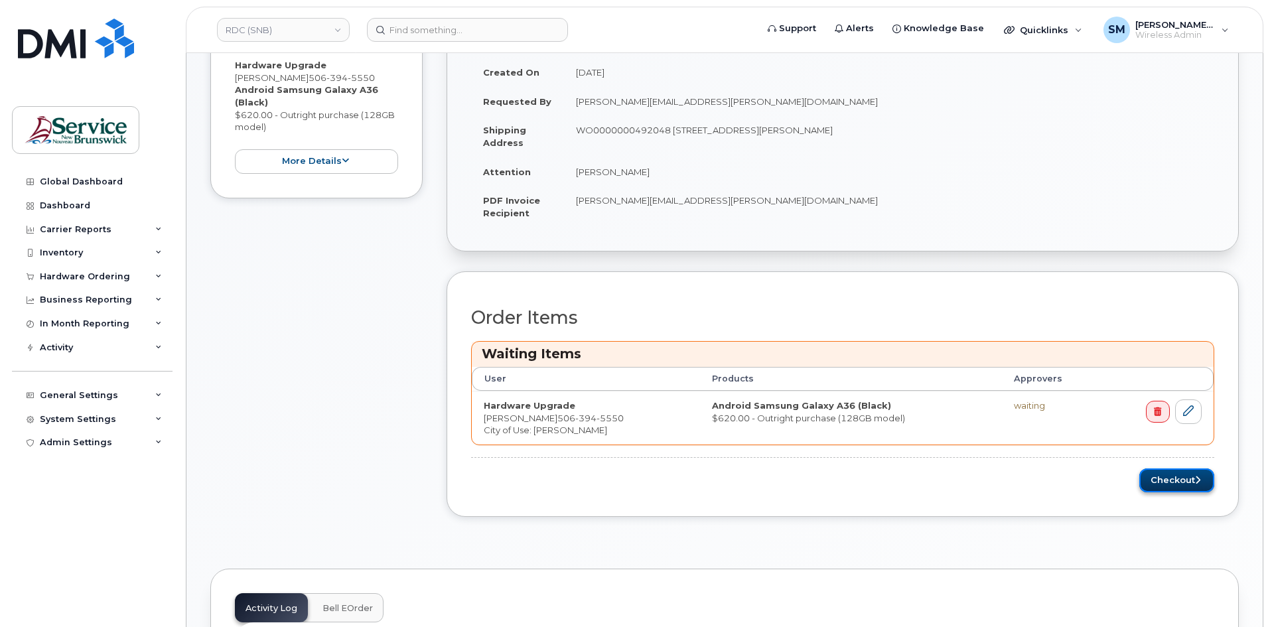
click at [1195, 476] on icon "submit" at bounding box center [1197, 480] width 5 height 9
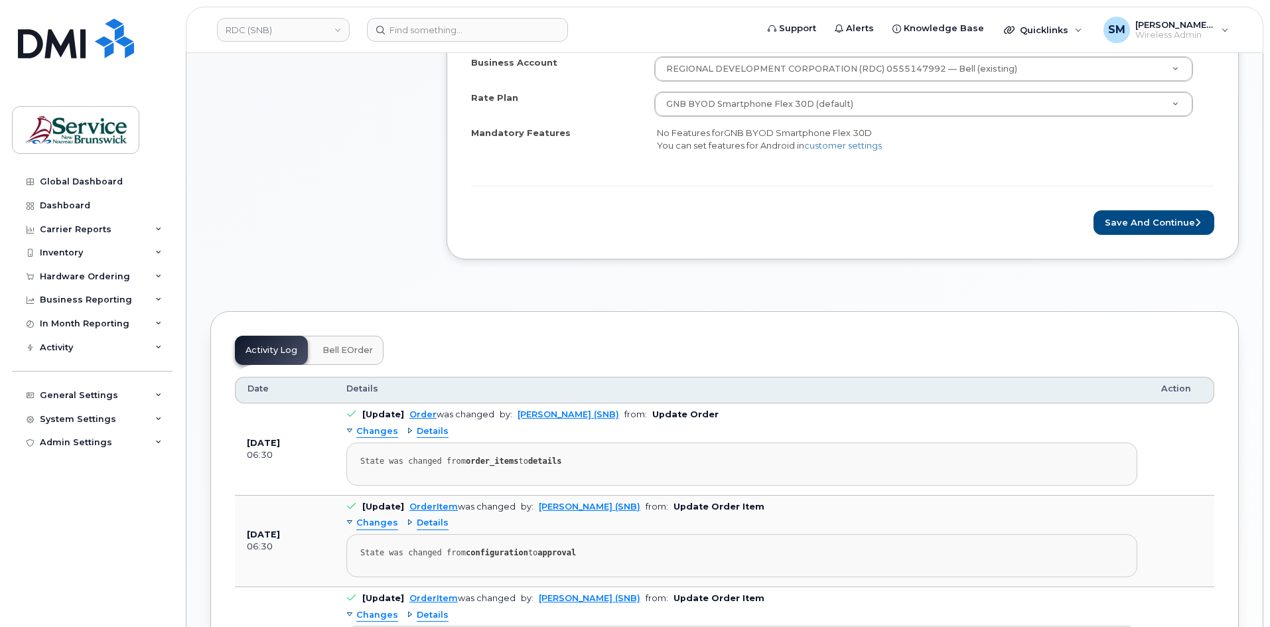
scroll to position [398, 0]
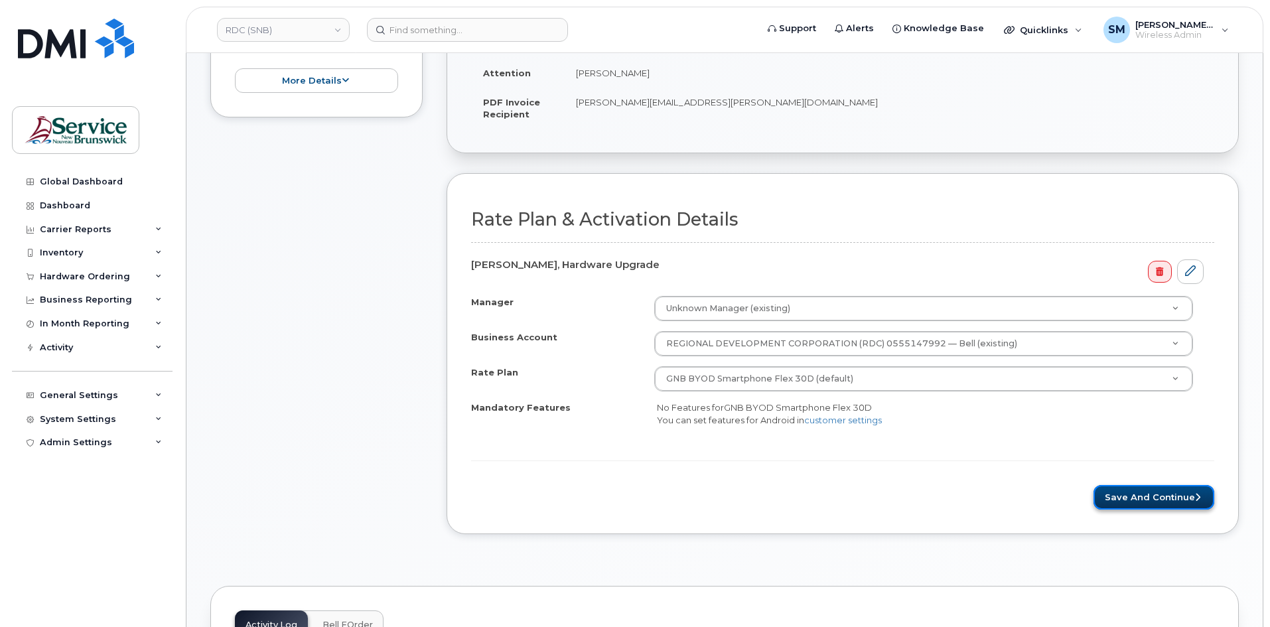
click at [1173, 498] on button "Save and Continue" at bounding box center [1154, 497] width 121 height 25
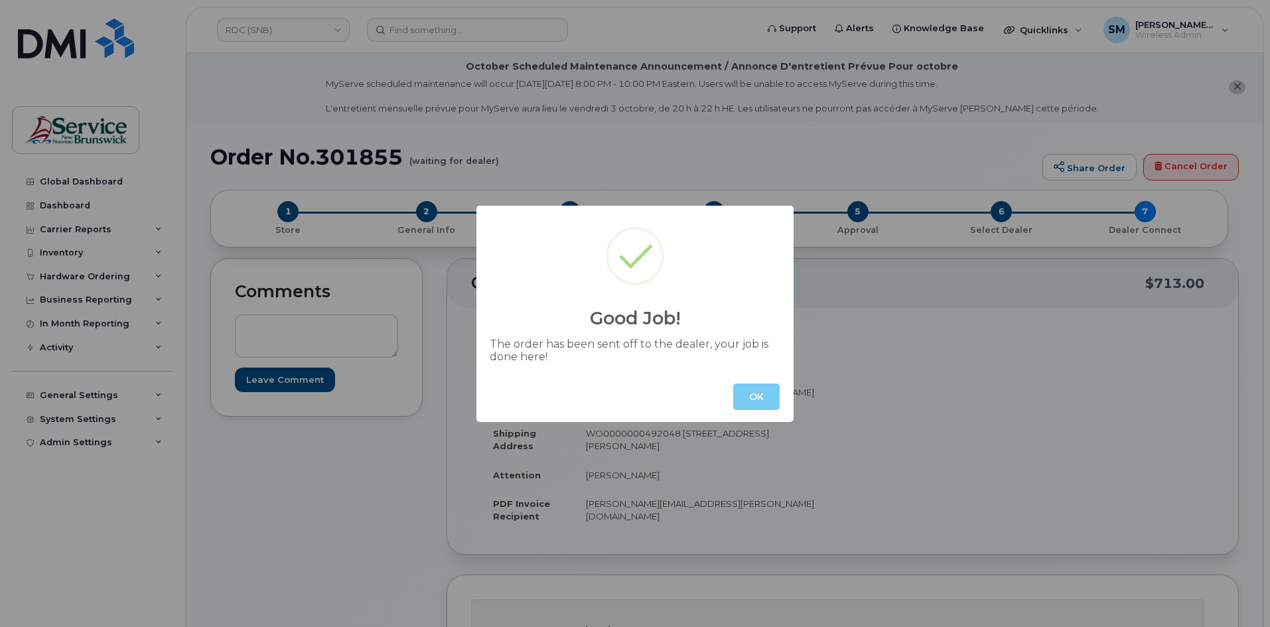
click at [767, 403] on button "OK" at bounding box center [756, 397] width 46 height 27
